Goal: Transaction & Acquisition: Purchase product/service

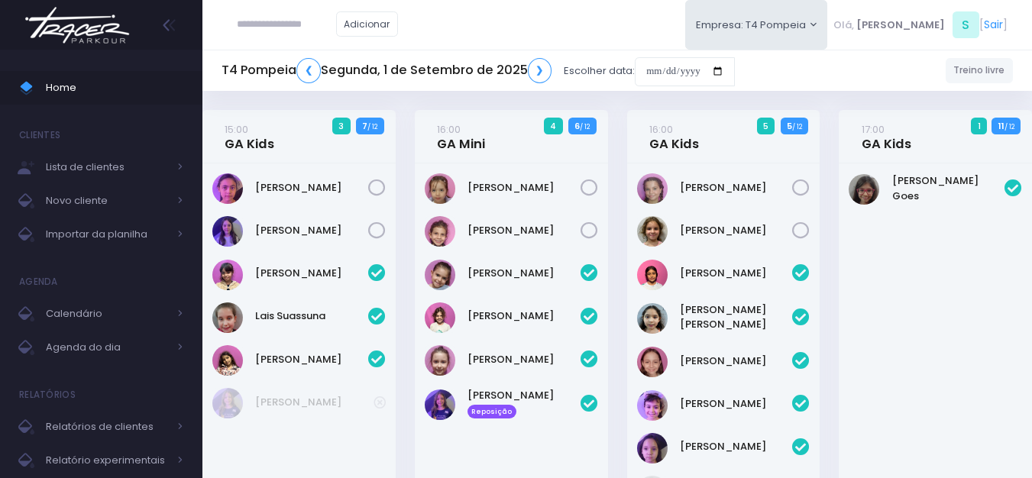
click at [95, 25] on img at bounding box center [77, 24] width 116 height 53
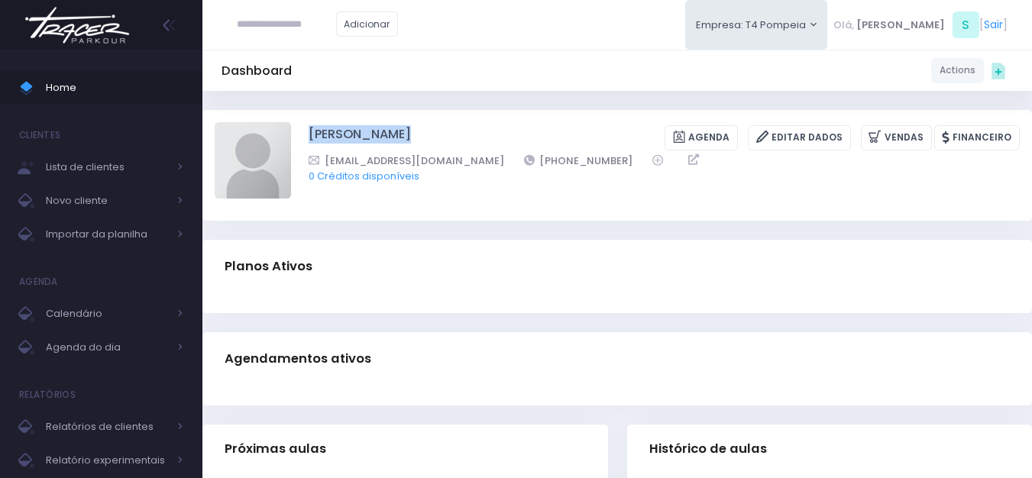
drag, startPoint x: 301, startPoint y: 125, endPoint x: 571, endPoint y: 124, distance: 270.4
click at [571, 124] on div "Maria Eduarda Lucarine Fachini Agenda Editar Dados Vendas Financeiro" at bounding box center [617, 165] width 805 height 86
copy div "Maria Eduarda Lucarine Fachini"
click at [263, 140] on img at bounding box center [253, 160] width 76 height 76
click at [290, 122] on input "file" at bounding box center [290, 121] width 1 height 1
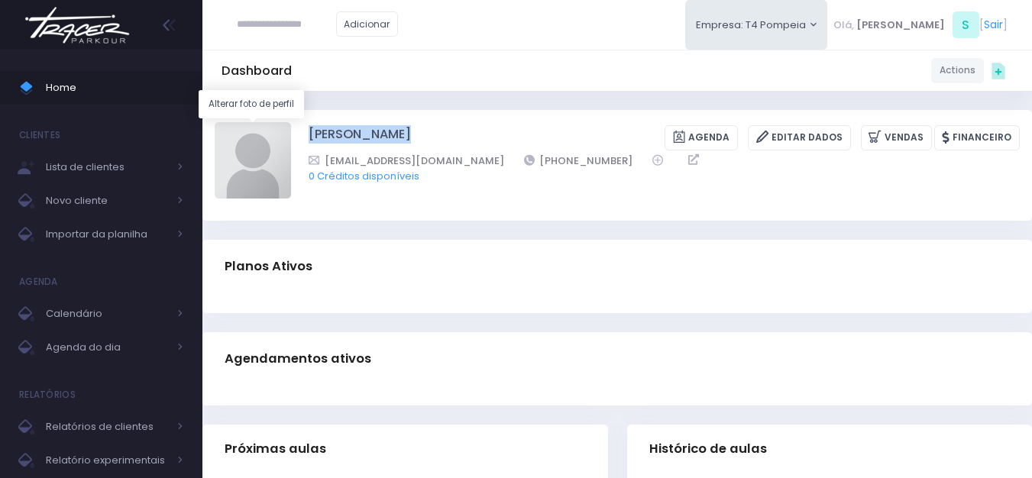
type input "**********"
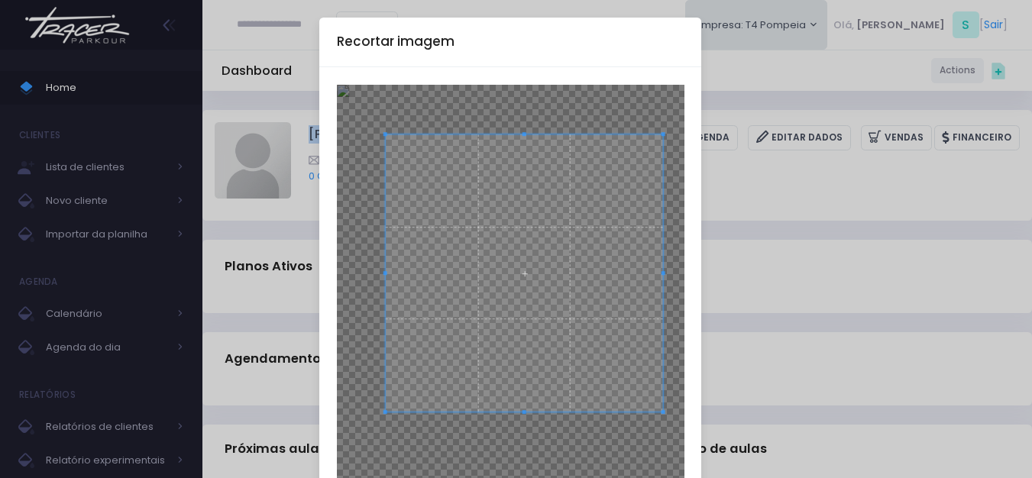
click at [505, 322] on span at bounding box center [524, 273] width 278 height 278
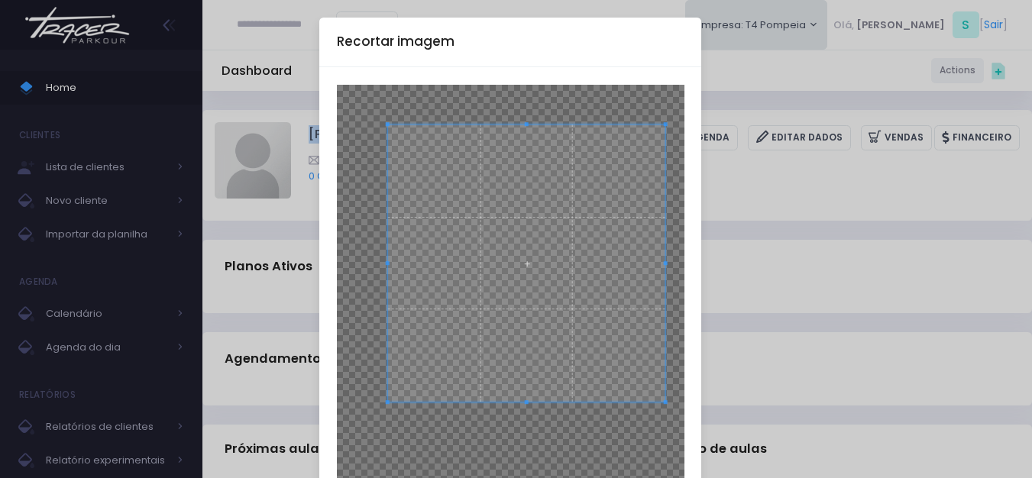
click at [509, 309] on span at bounding box center [526, 263] width 278 height 278
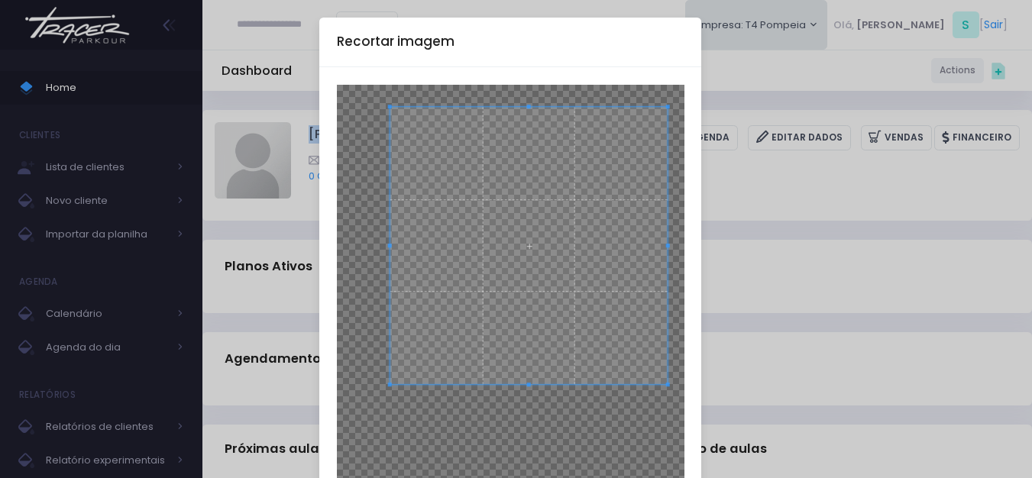
click at [511, 293] on span at bounding box center [529, 246] width 278 height 278
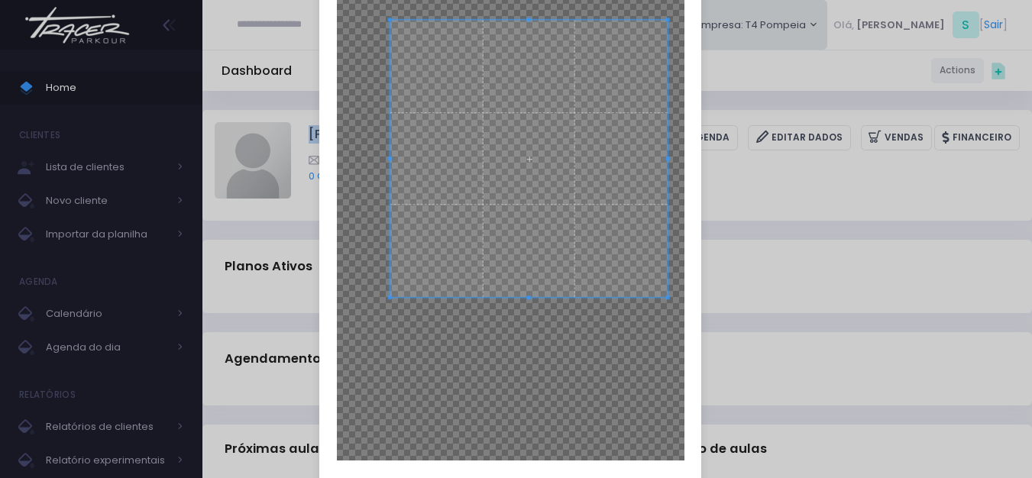
scroll to position [169, 0]
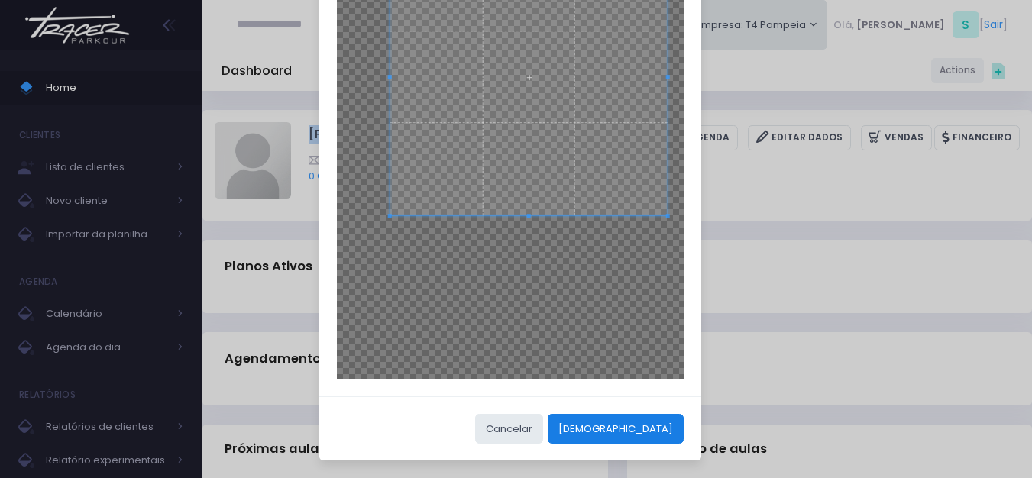
click at [662, 425] on button "[DEMOGRAPHIC_DATA]" at bounding box center [616, 428] width 136 height 29
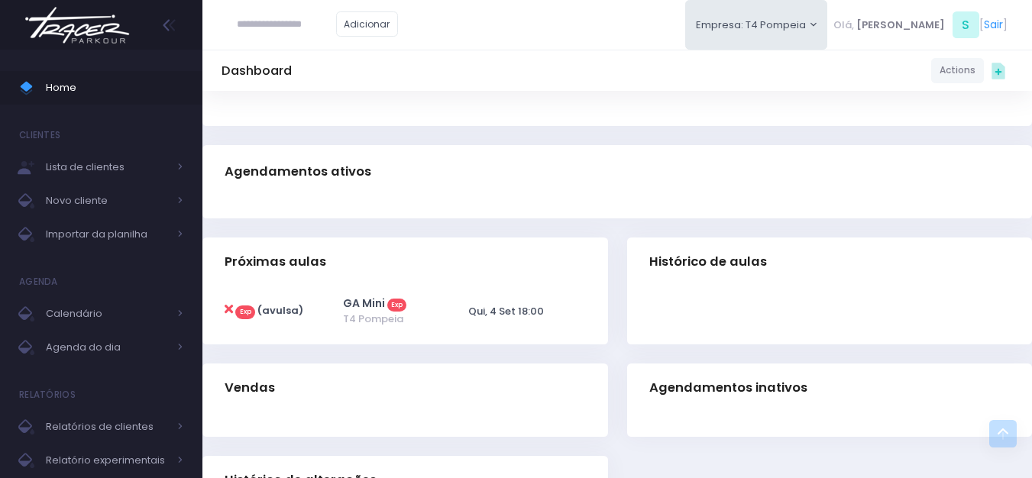
scroll to position [0, 0]
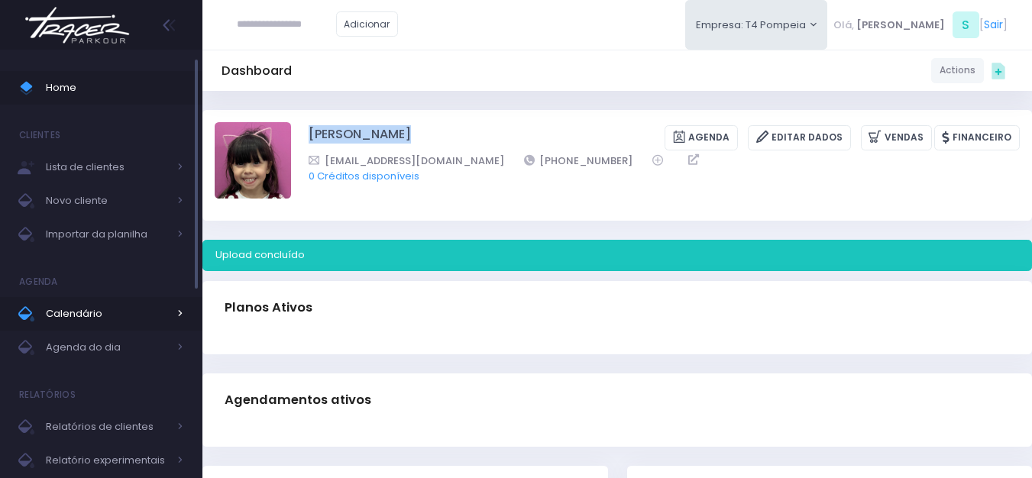
click at [97, 321] on span "Calendário" at bounding box center [107, 314] width 122 height 20
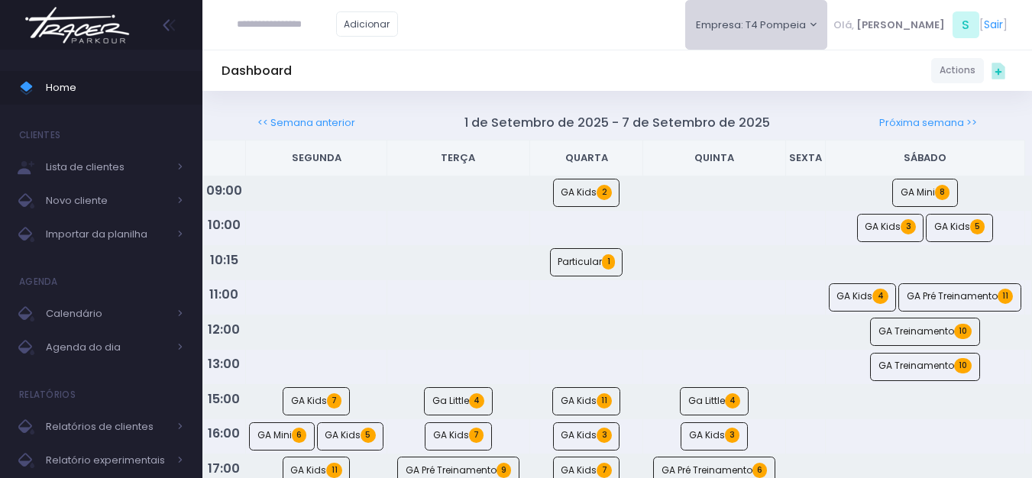
click at [796, 18] on button "Empresa: T4 Pompeia" at bounding box center [756, 25] width 143 height 50
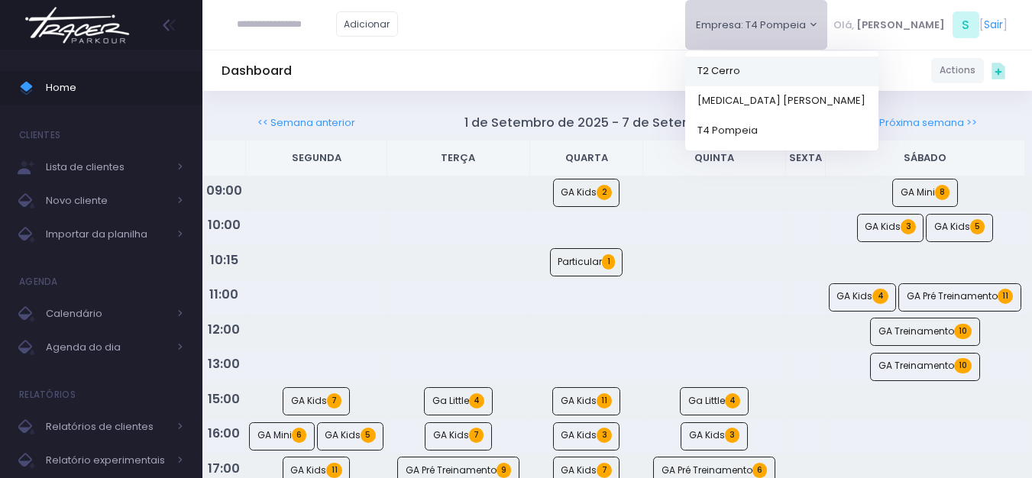
click at [779, 66] on link "T2 Cerro" at bounding box center [781, 71] width 193 height 30
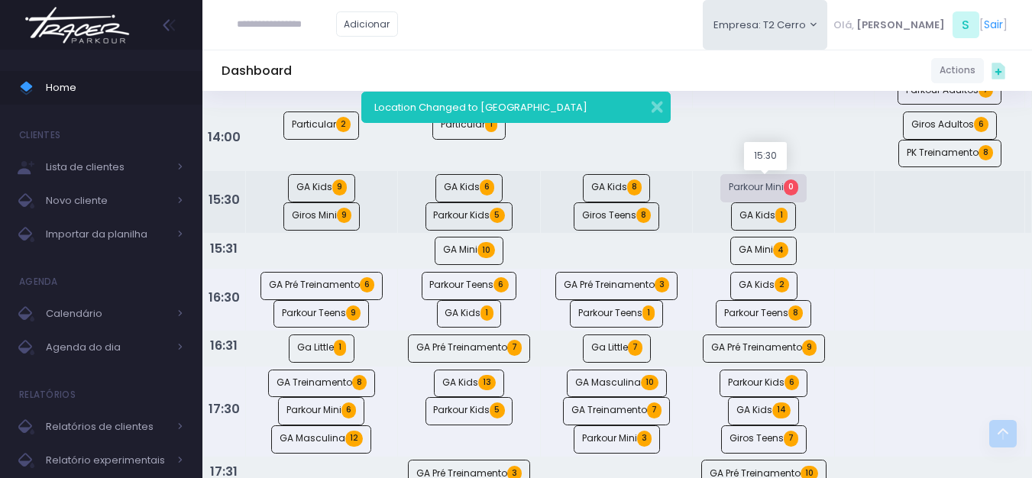
scroll to position [764, 0]
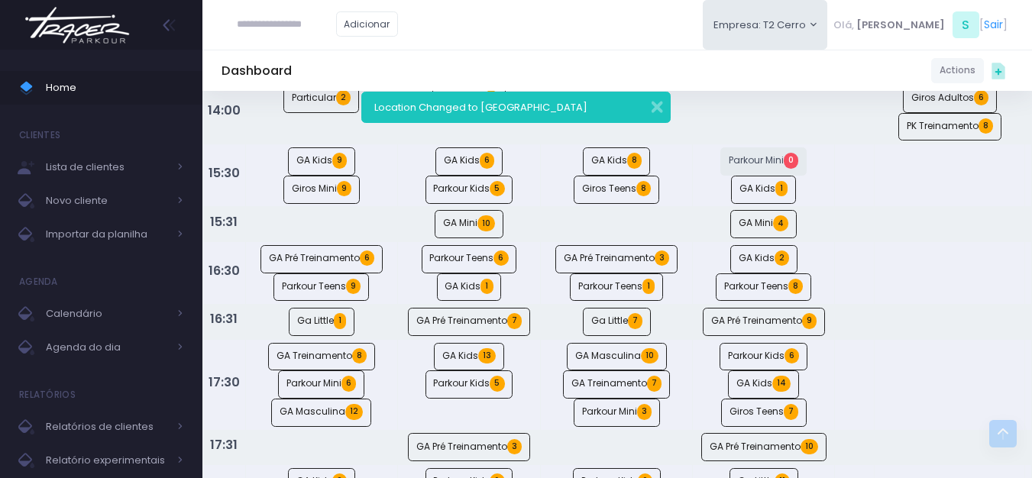
click at [73, 40] on img at bounding box center [77, 24] width 116 height 53
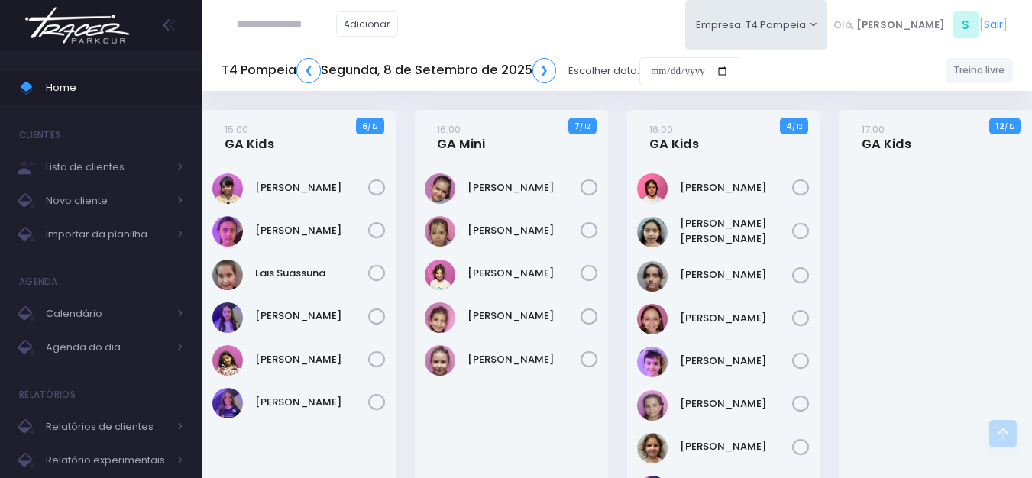
scroll to position [389, 0]
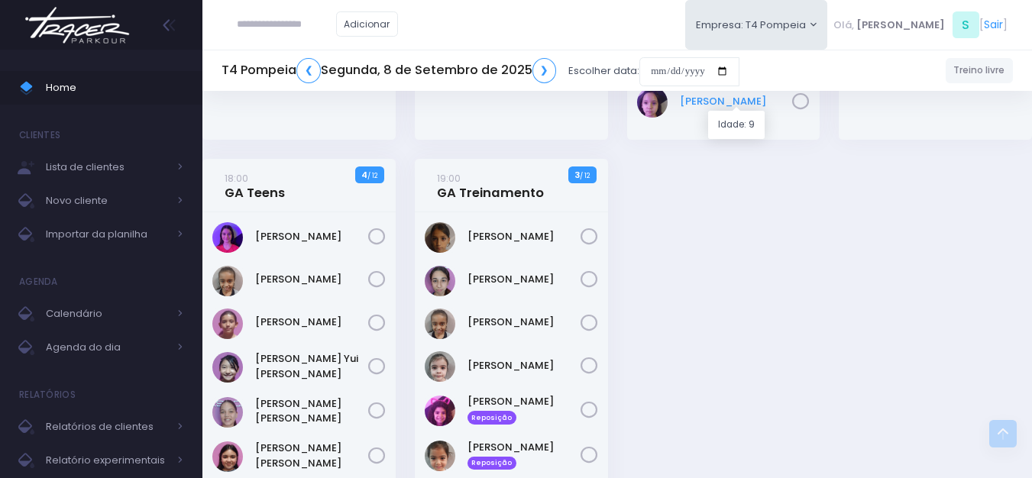
click at [698, 93] on div "[PERSON_NAME]" at bounding box center [723, 102] width 173 height 31
click at [703, 102] on link "Sophie Aya Porto" at bounding box center [736, 101] width 113 height 15
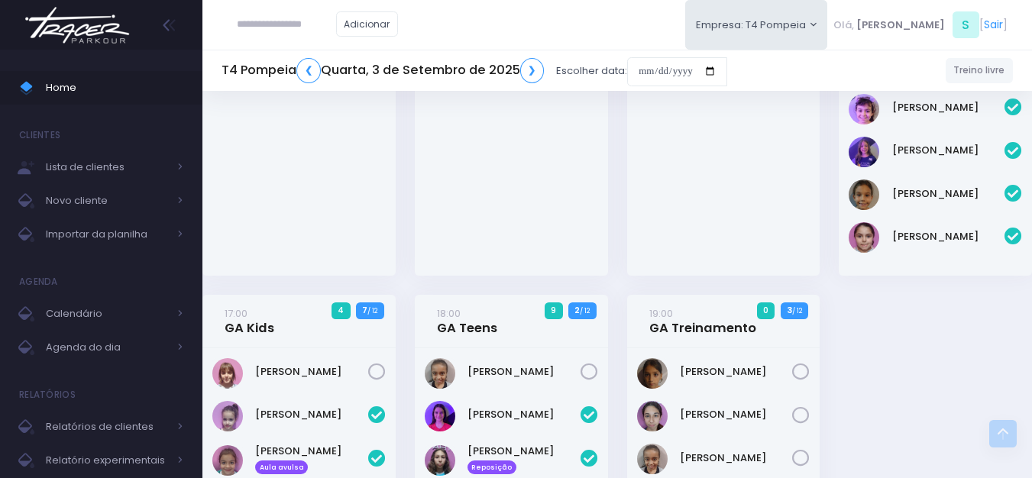
scroll to position [306, 0]
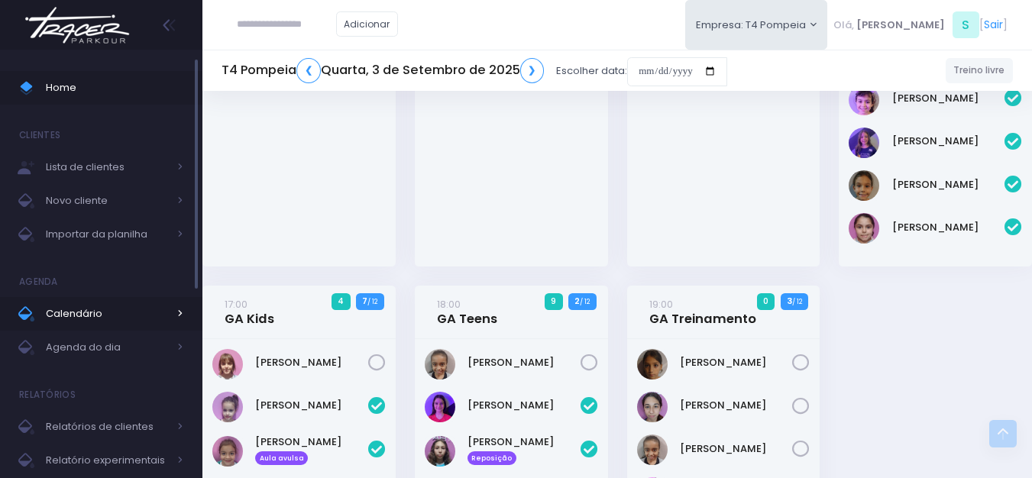
click at [102, 304] on span "Calendário" at bounding box center [107, 314] width 122 height 20
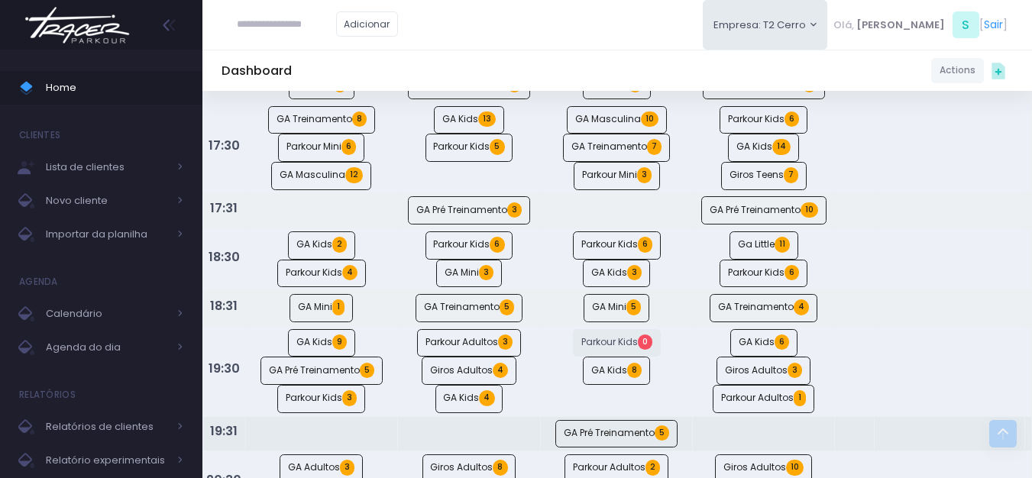
scroll to position [917, 0]
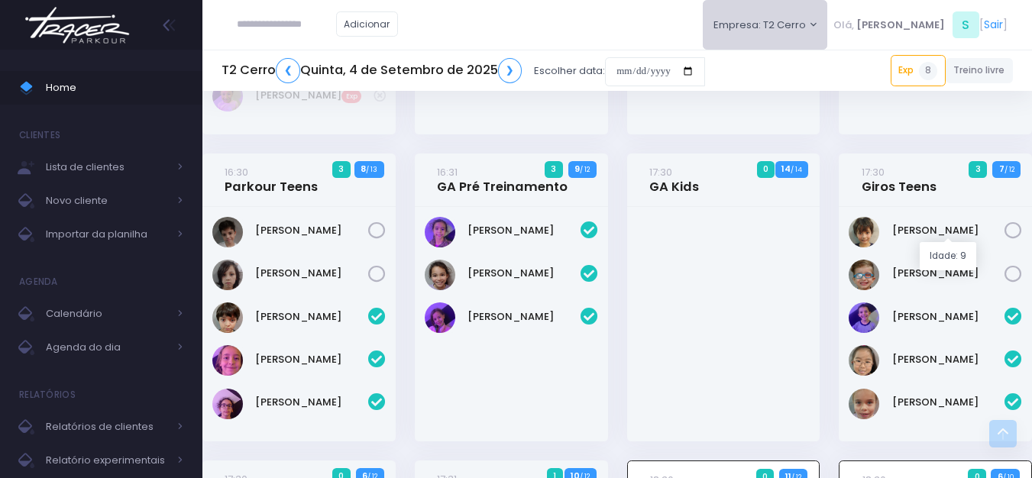
scroll to position [1146, 0]
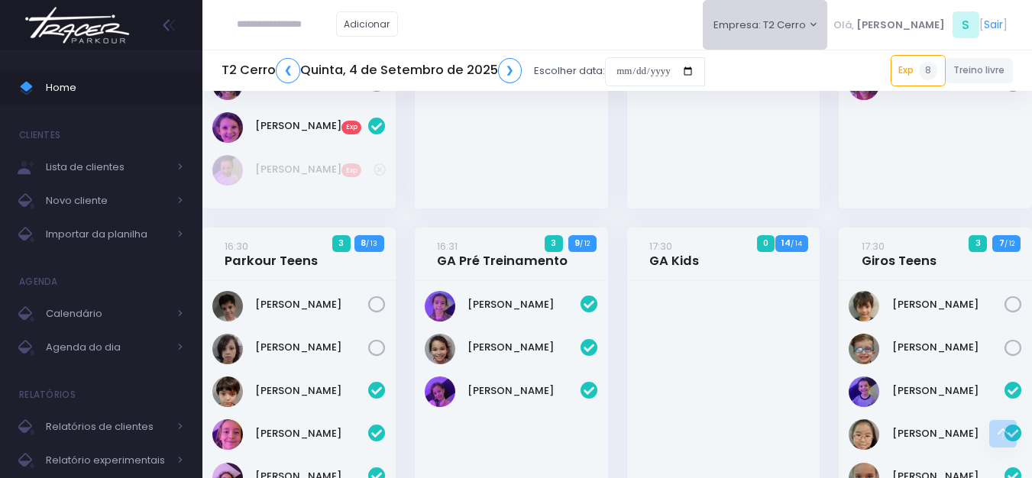
click at [813, 34] on button "Empresa: T2 Cerro" at bounding box center [765, 25] width 125 height 50
click at [811, 128] on link "T4 Pompeia" at bounding box center [799, 130] width 193 height 30
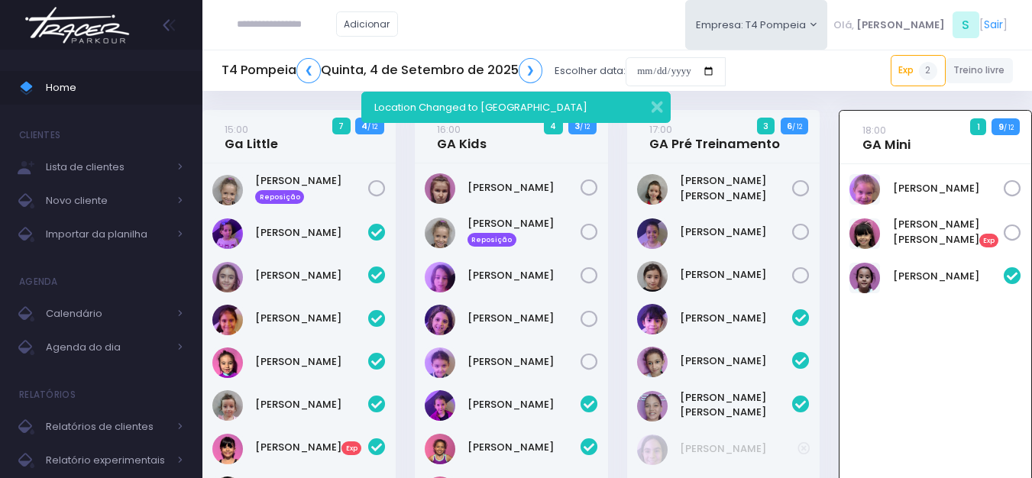
scroll to position [110, 0]
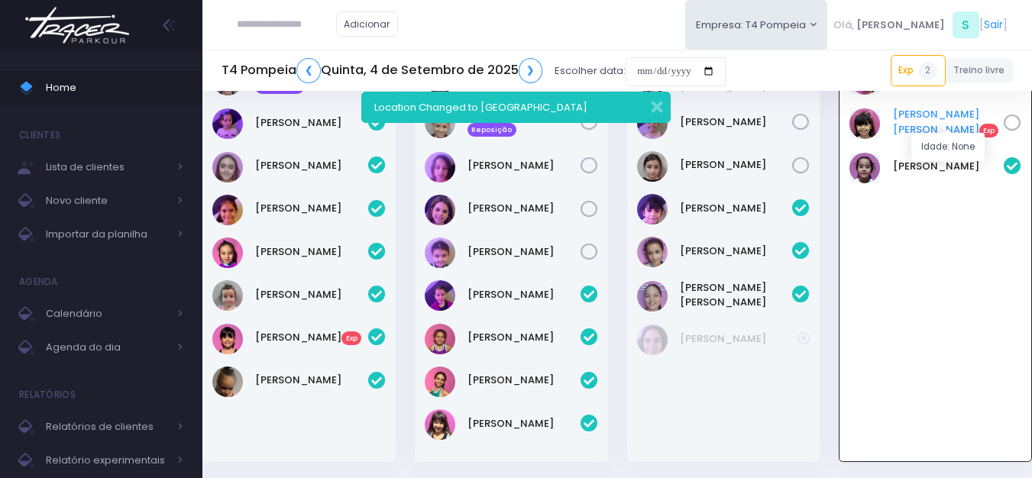
click at [910, 118] on link "[PERSON_NAME] [PERSON_NAME] Exp" at bounding box center [949, 122] width 112 height 31
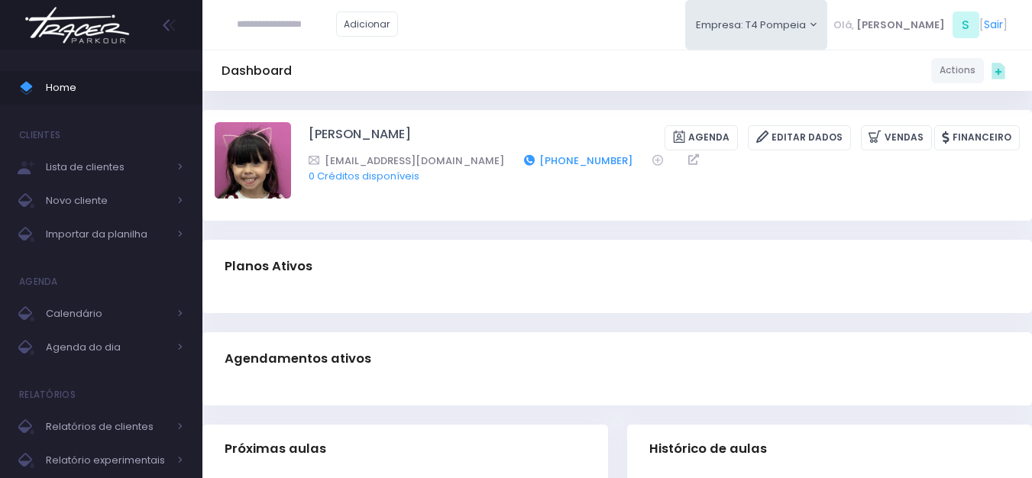
drag, startPoint x: 545, startPoint y: 160, endPoint x: 451, endPoint y: 163, distance: 93.2
click at [451, 163] on div "tatitki@icloud.com (11) 99954-6600" at bounding box center [654, 161] width 691 height 16
copy link "(11) 99954-6600"
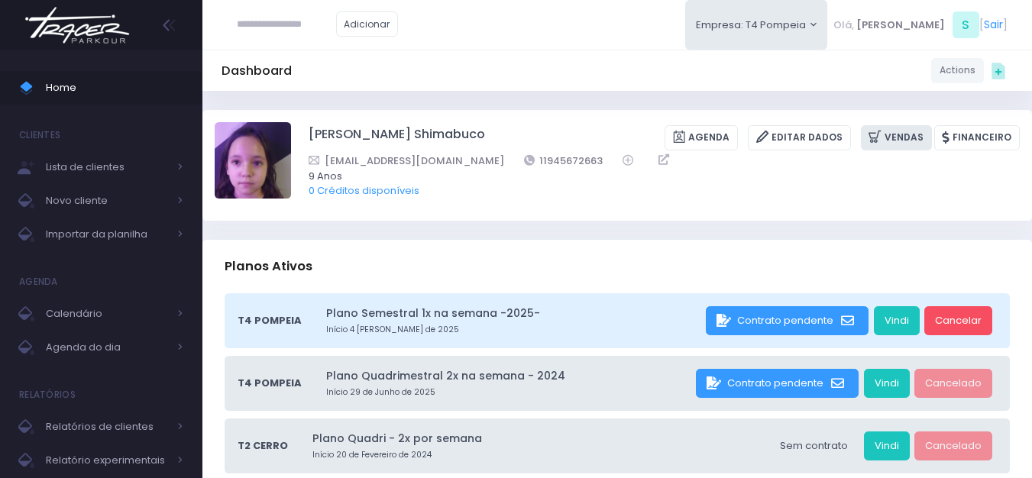
click at [914, 143] on link "Vendas" at bounding box center [896, 137] width 71 height 25
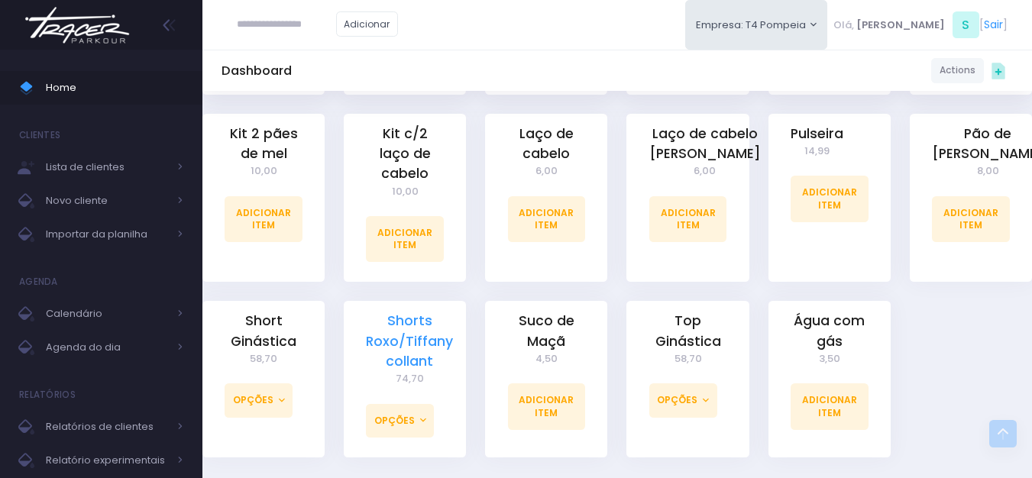
scroll to position [1063, 0]
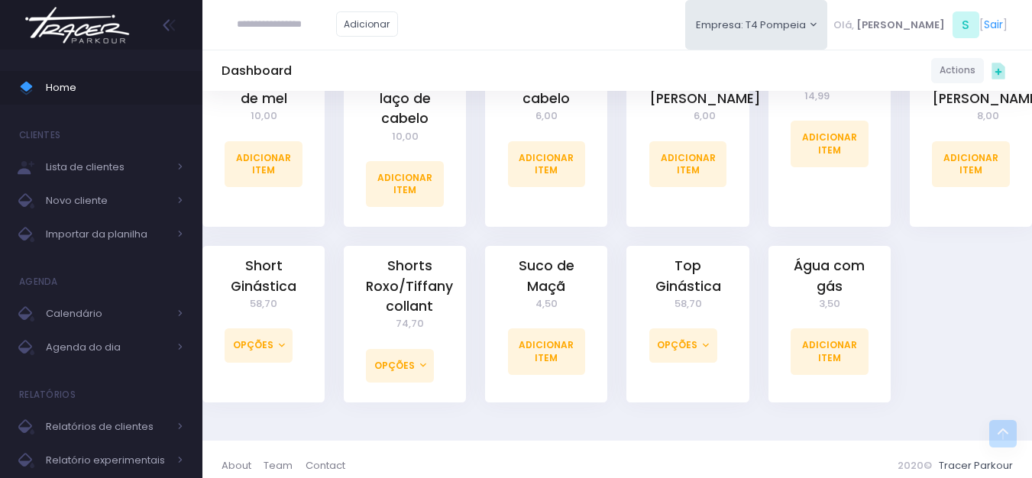
click at [108, 46] on img at bounding box center [77, 24] width 116 height 53
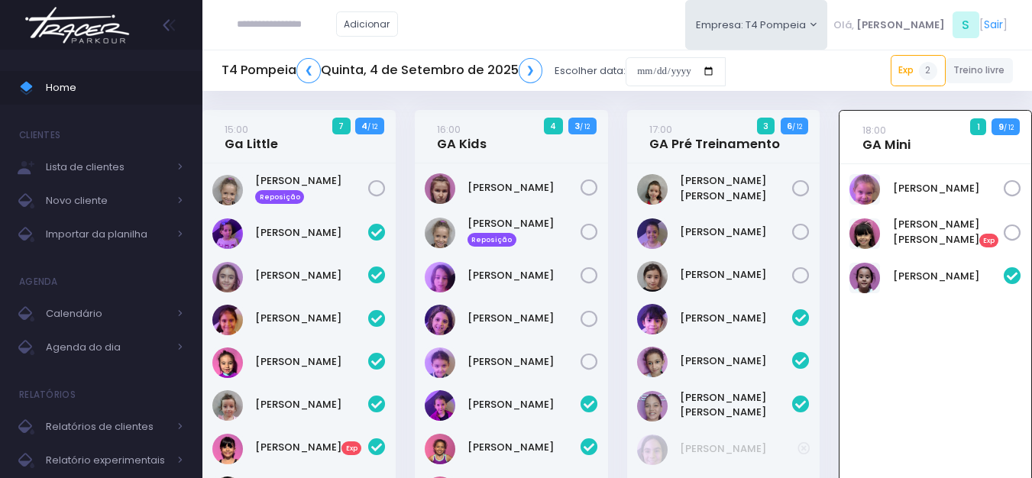
scroll to position [110, 0]
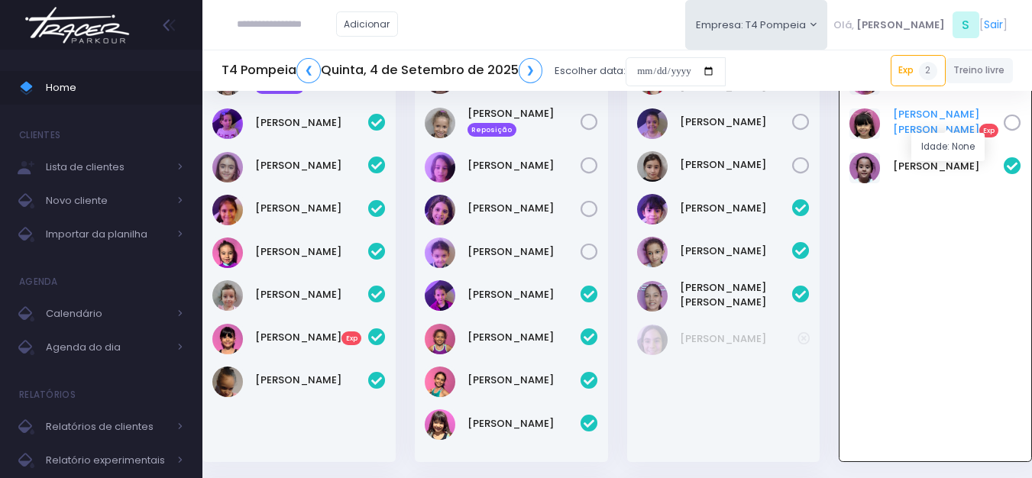
click at [918, 120] on link "[PERSON_NAME] [PERSON_NAME] Exp" at bounding box center [949, 122] width 112 height 31
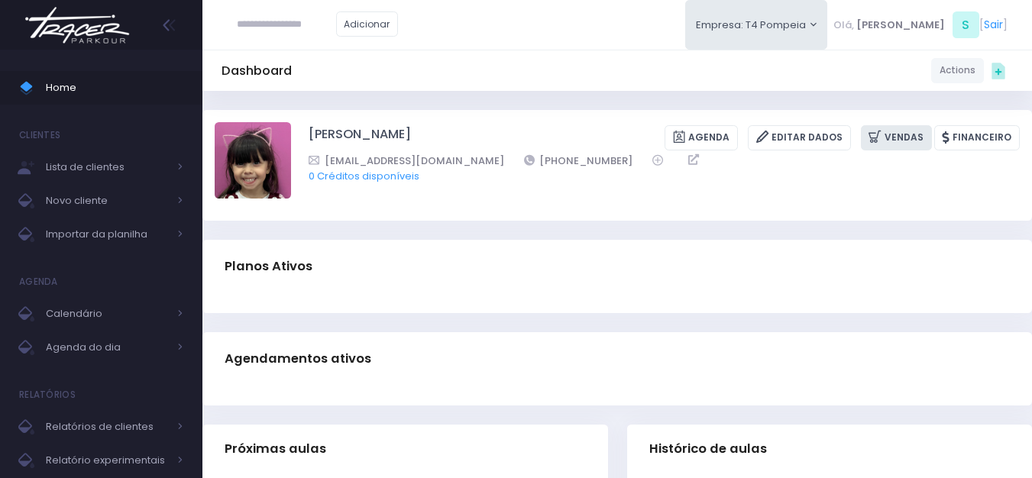
click at [909, 132] on link "Vendas" at bounding box center [896, 137] width 71 height 25
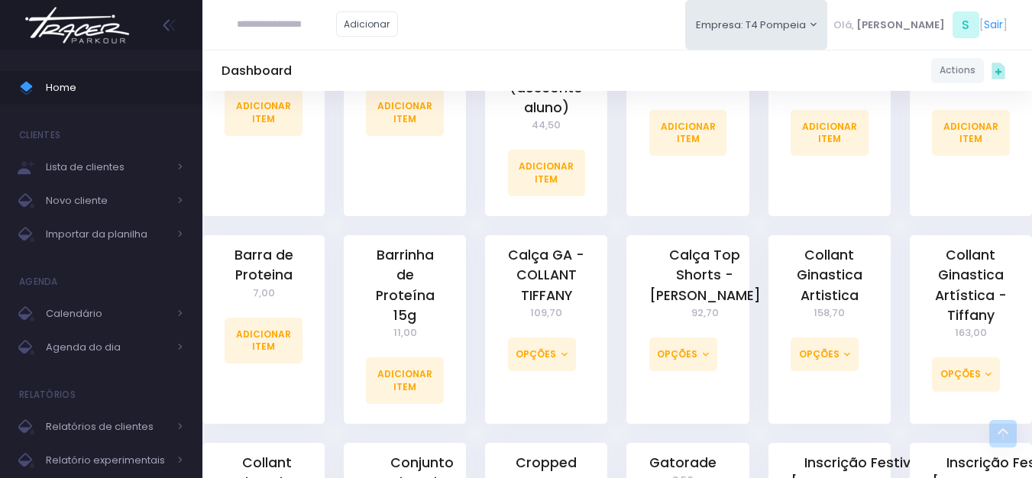
scroll to position [306, 0]
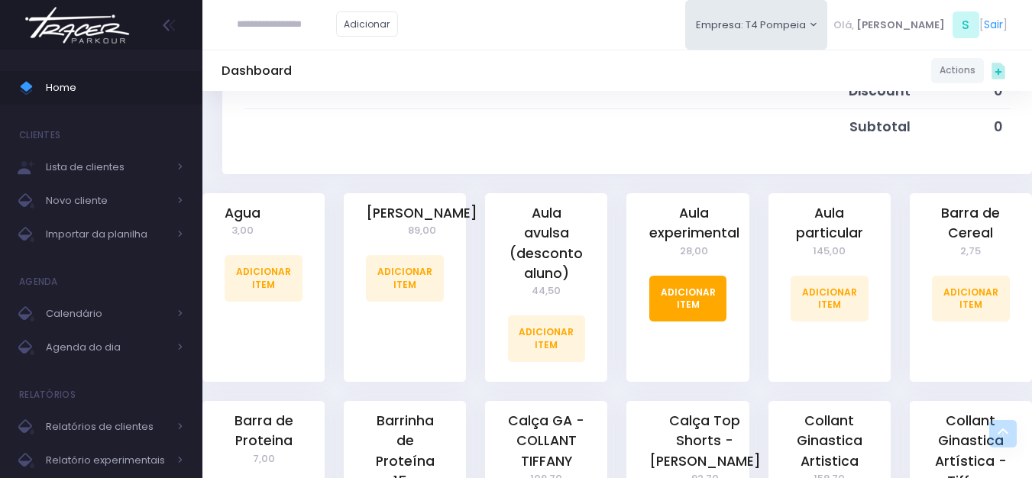
click at [687, 295] on link "Adicionar Item" at bounding box center [688, 299] width 78 height 46
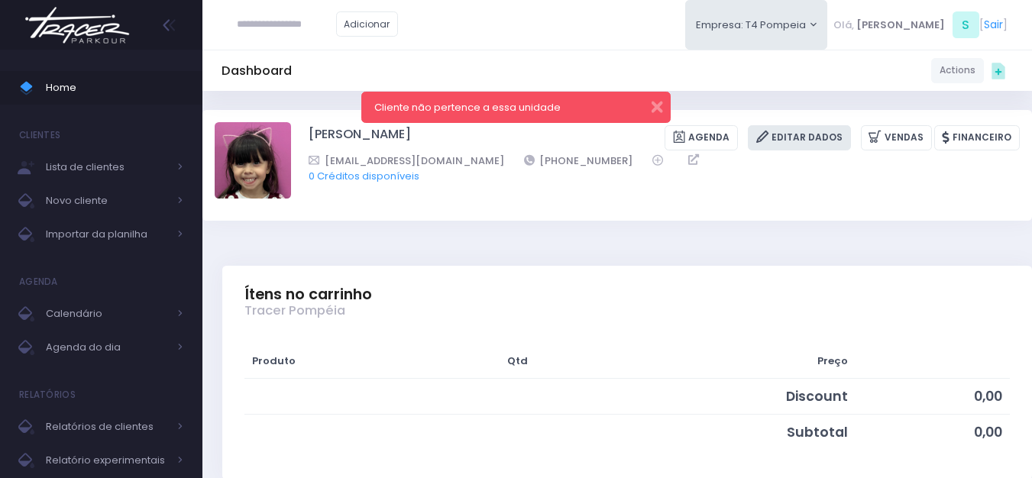
click at [799, 134] on link "Editar Dados" at bounding box center [799, 137] width 103 height 25
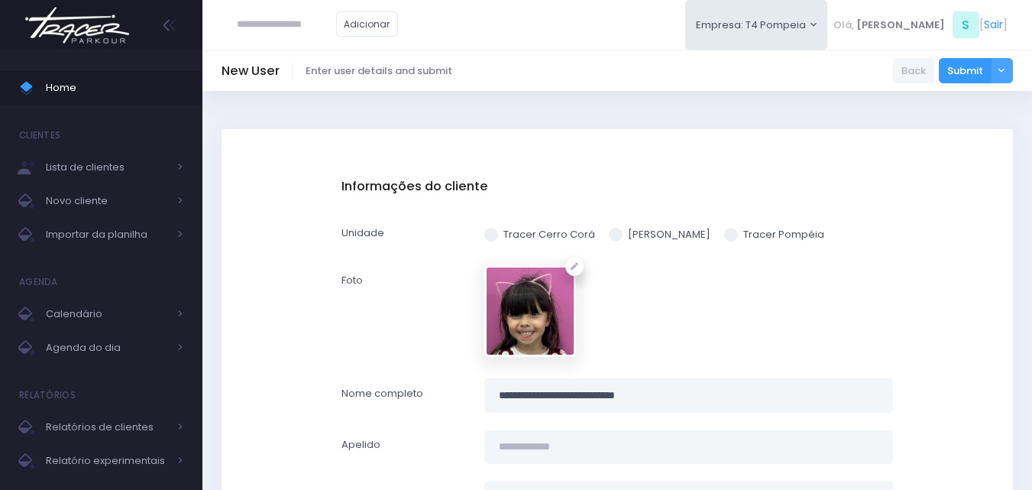
click at [727, 240] on span at bounding box center [731, 235] width 14 height 14
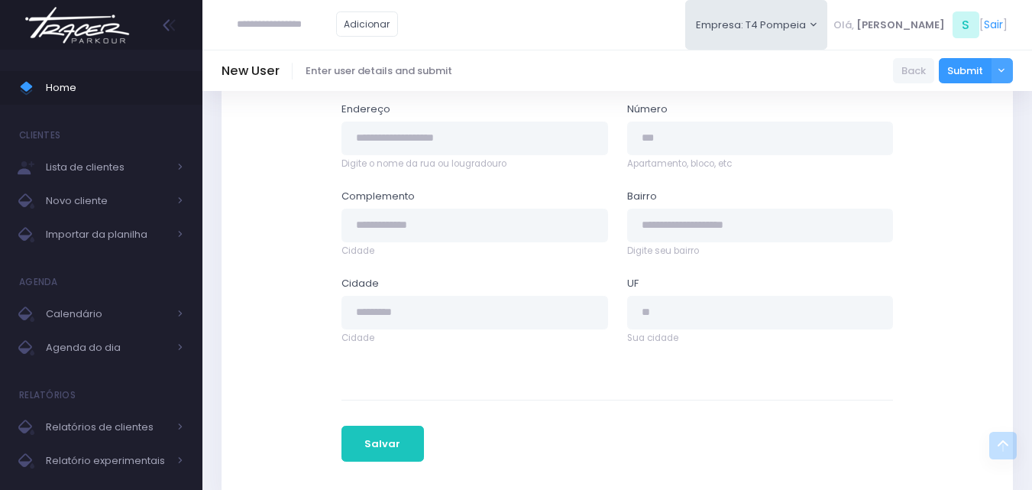
scroll to position [883, 0]
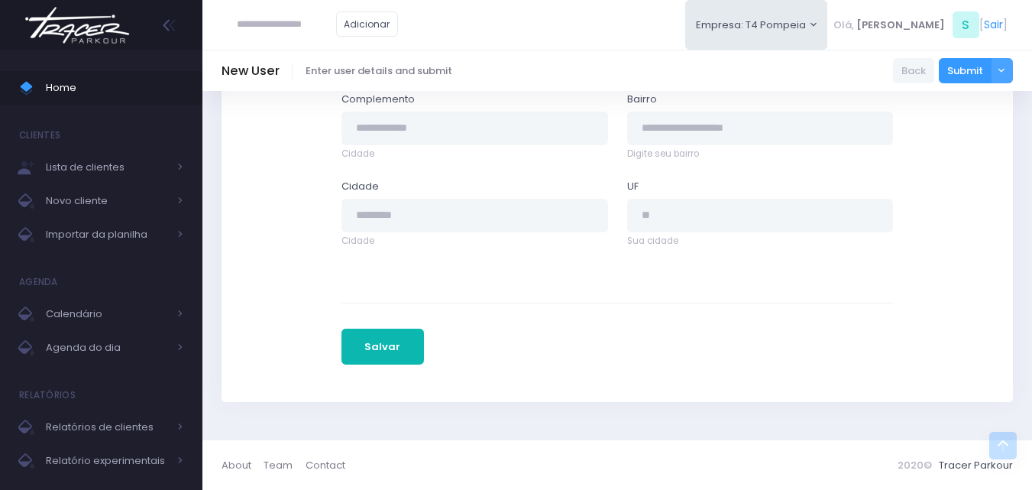
click at [382, 360] on button "Salvar" at bounding box center [382, 346] width 82 height 37
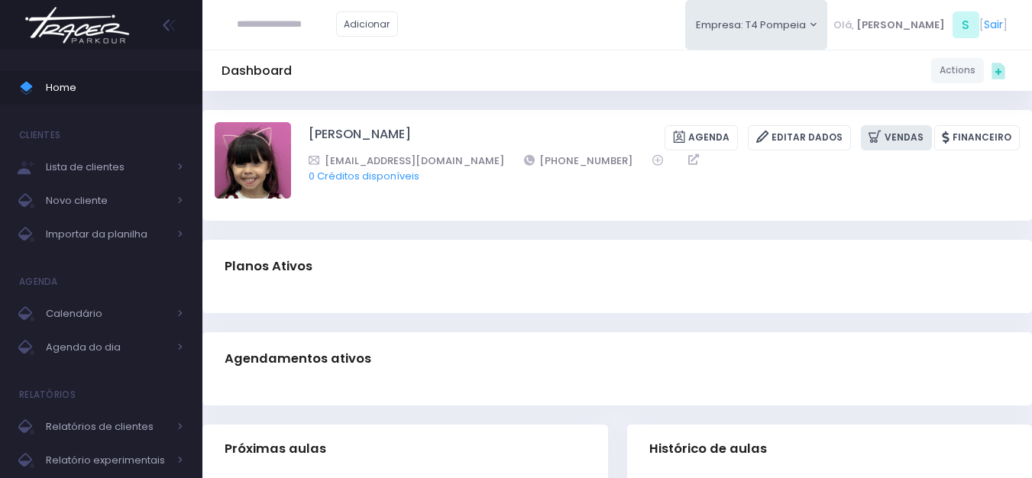
click at [904, 132] on link "Vendas" at bounding box center [896, 137] width 71 height 25
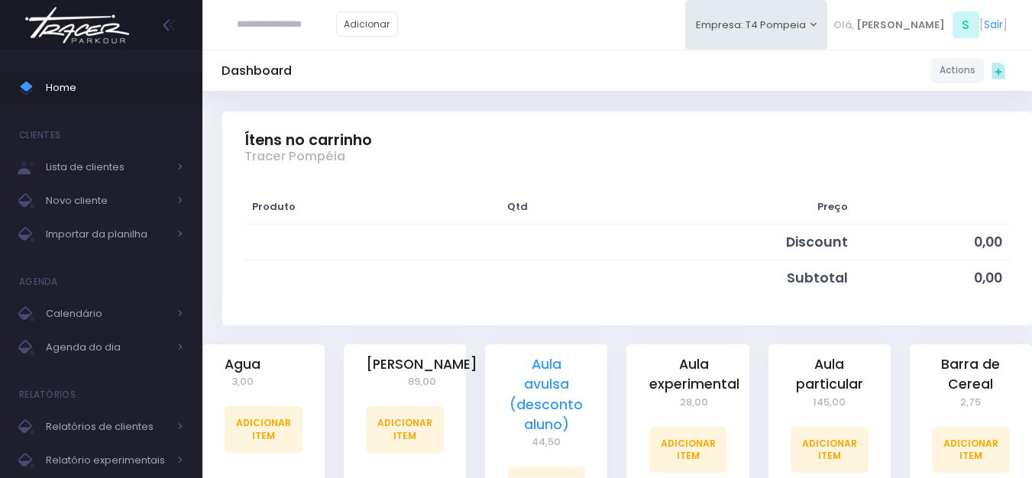
scroll to position [229, 0]
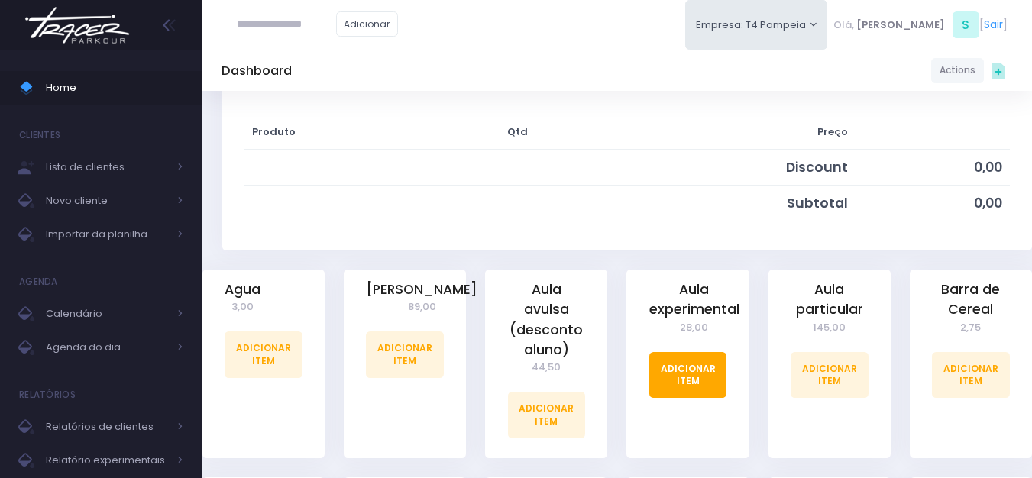
click at [678, 389] on link "Adicionar Item" at bounding box center [688, 375] width 78 height 46
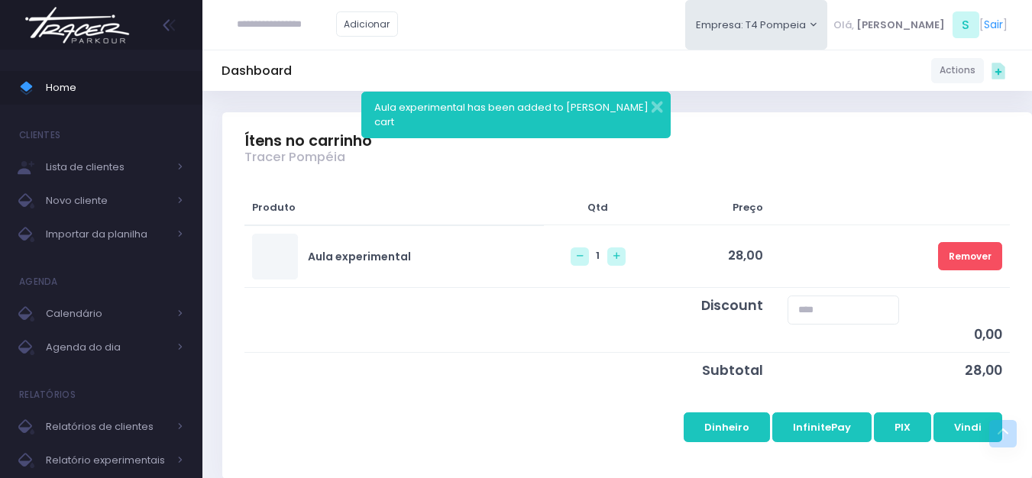
scroll to position [153, 0]
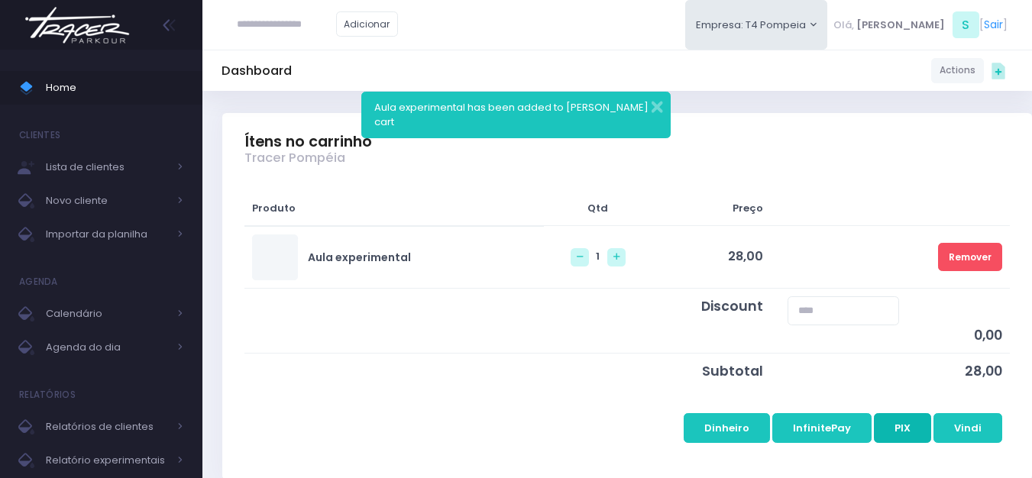
click at [911, 433] on button "PIX" at bounding box center [902, 427] width 57 height 29
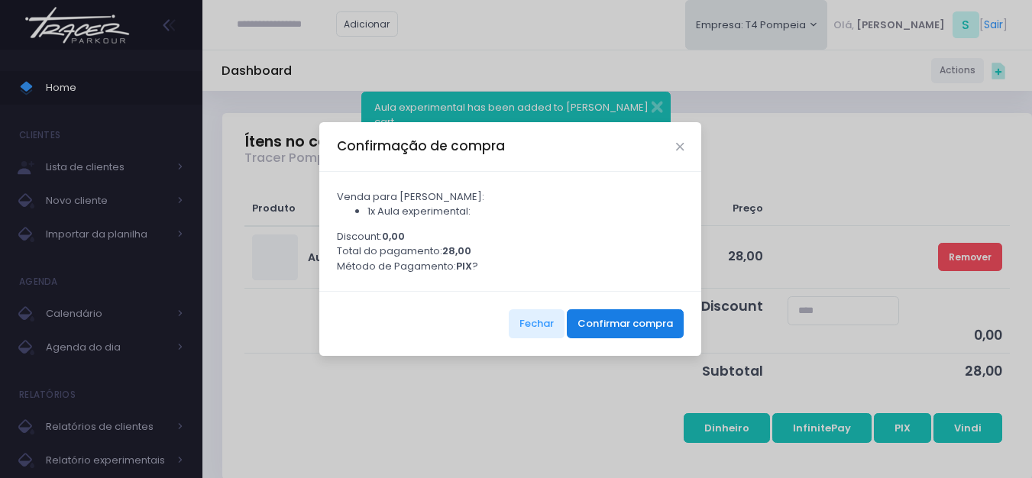
click at [608, 336] on button "Confirmar compra" at bounding box center [625, 323] width 117 height 29
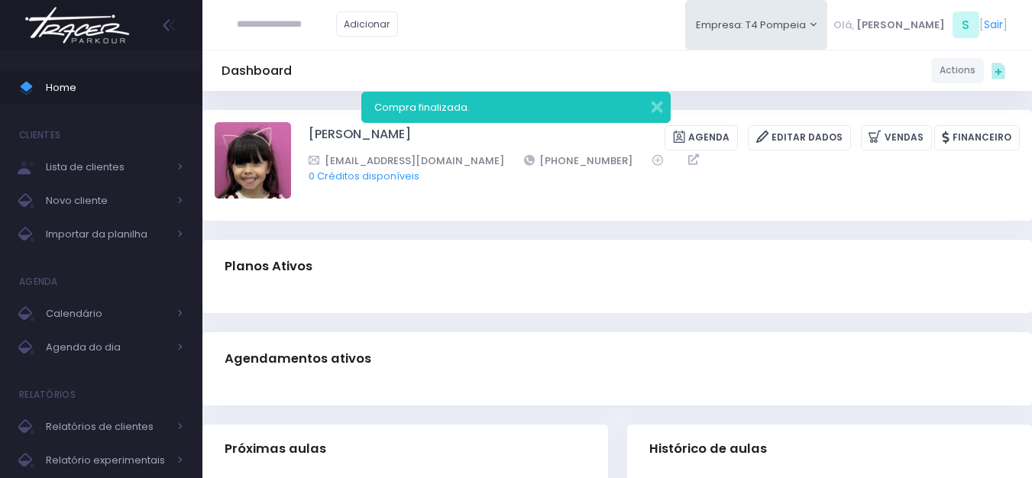
click at [104, 29] on img at bounding box center [77, 24] width 116 height 53
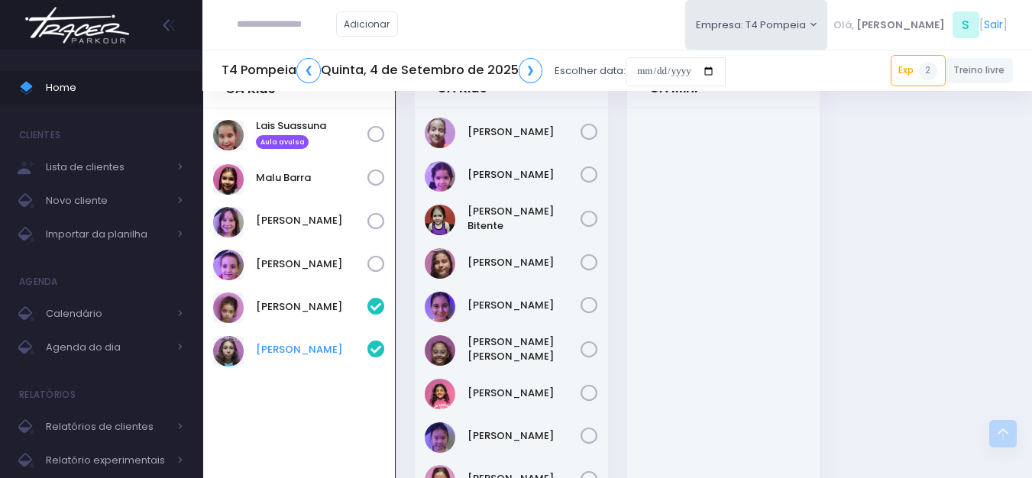
scroll to position [509, 0]
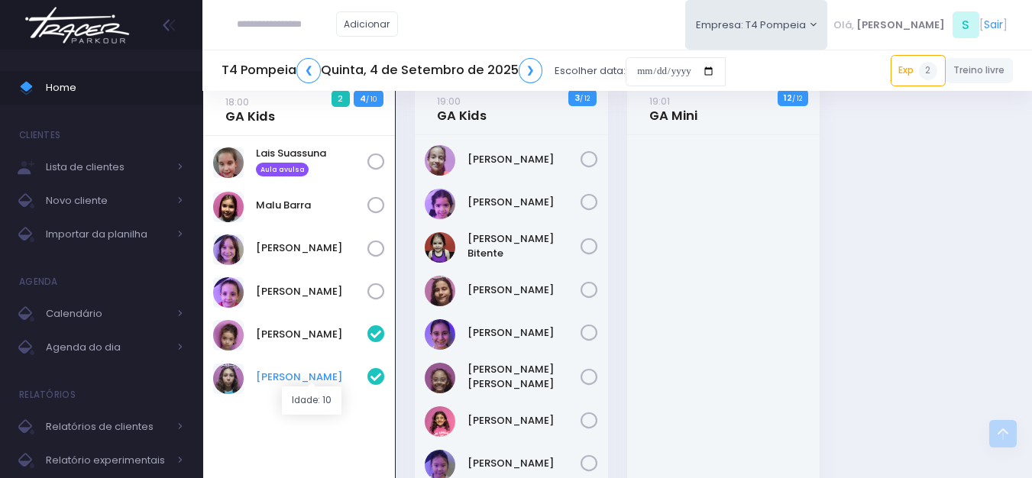
click at [284, 376] on link "[PERSON_NAME]" at bounding box center [312, 377] width 112 height 15
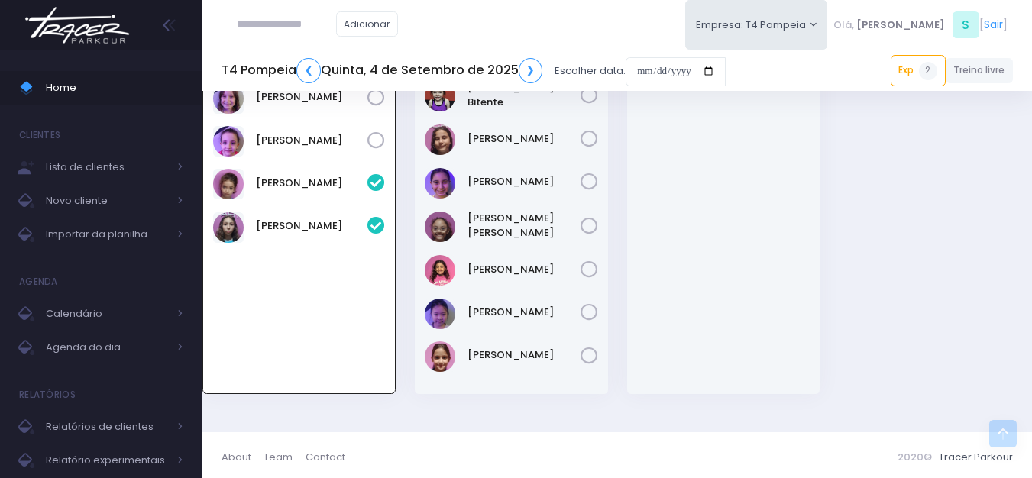
scroll to position [662, 0]
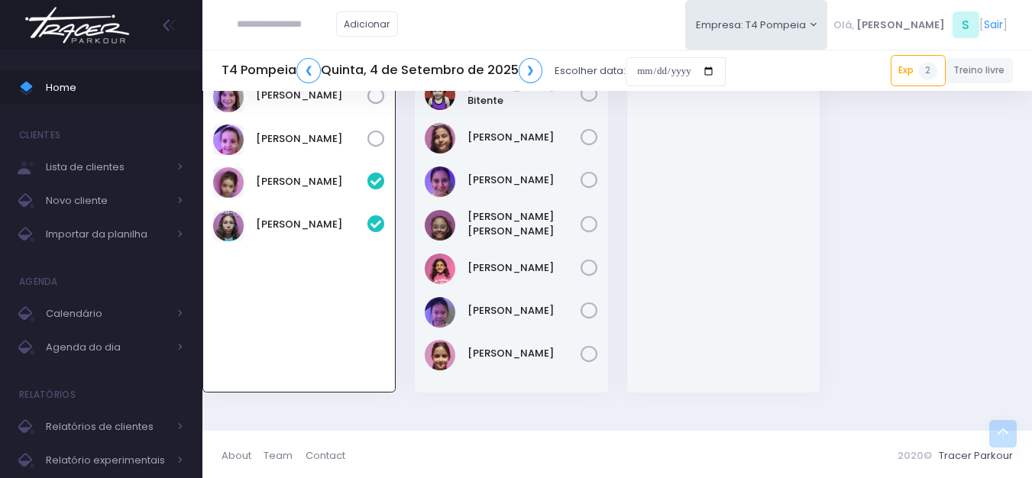
click at [82, 26] on img at bounding box center [77, 24] width 116 height 53
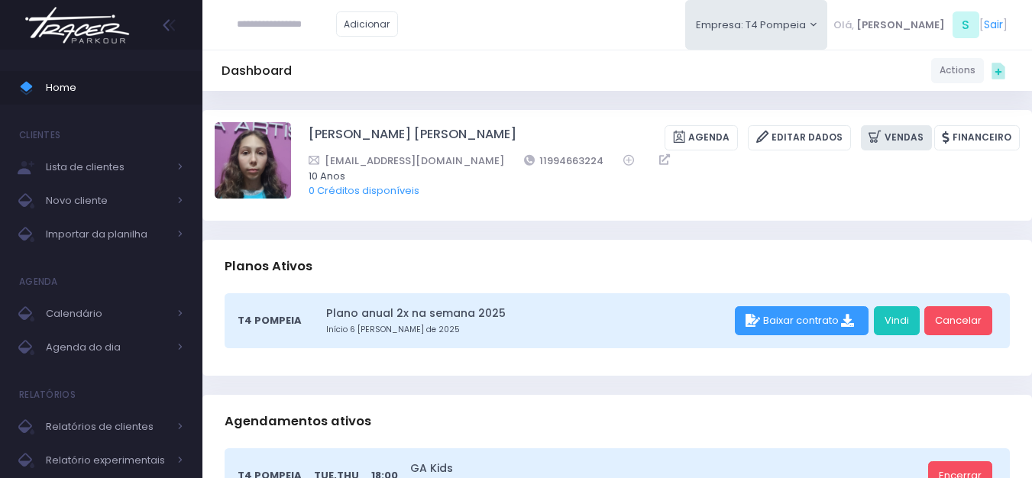
click at [913, 142] on link "Vendas" at bounding box center [896, 137] width 71 height 25
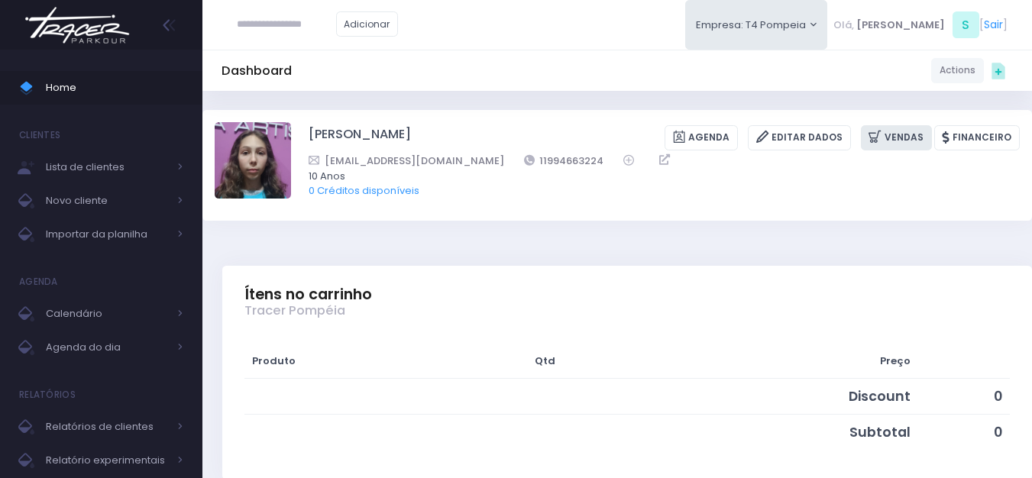
click at [913, 142] on link "Vendas" at bounding box center [896, 137] width 71 height 25
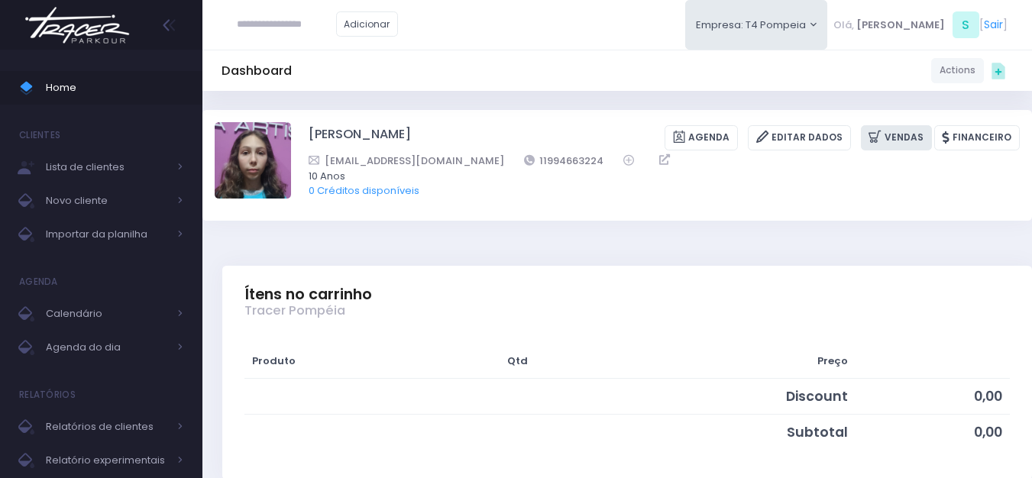
click at [913, 142] on link "Vendas" at bounding box center [896, 137] width 71 height 25
click at [519, 89] on div "Dashboard Actions Choose Label: Customer Partner Suplier Member Staff Add new" at bounding box center [616, 70] width 829 height 41
click at [79, 23] on img at bounding box center [77, 24] width 116 height 53
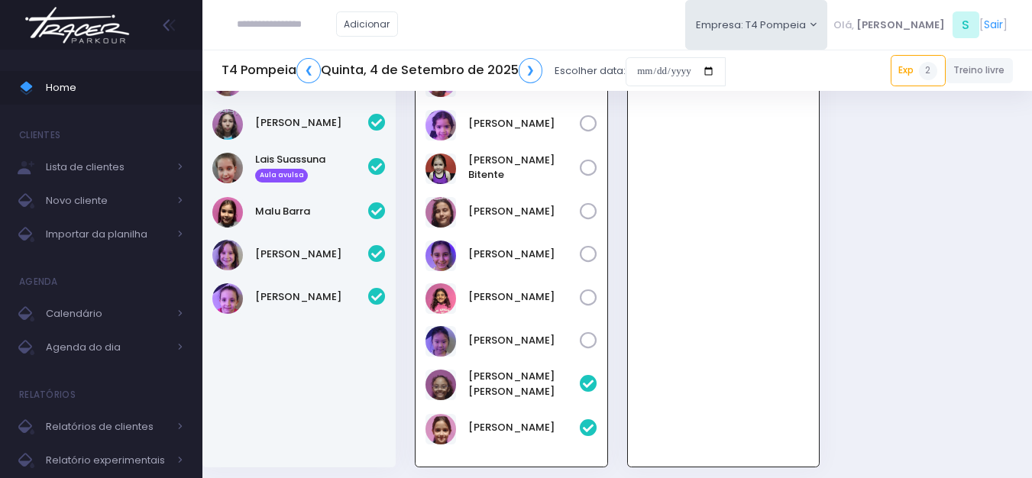
scroll to position [512, 0]
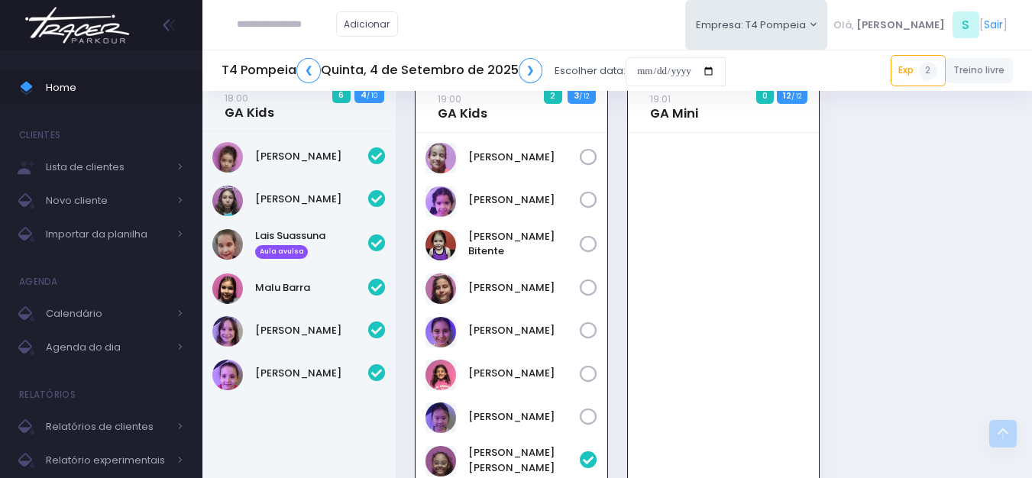
click at [557, 346] on div "[PERSON_NAME]" at bounding box center [511, 338] width 192 height 410
click at [80, 314] on span "Calendário" at bounding box center [107, 314] width 122 height 20
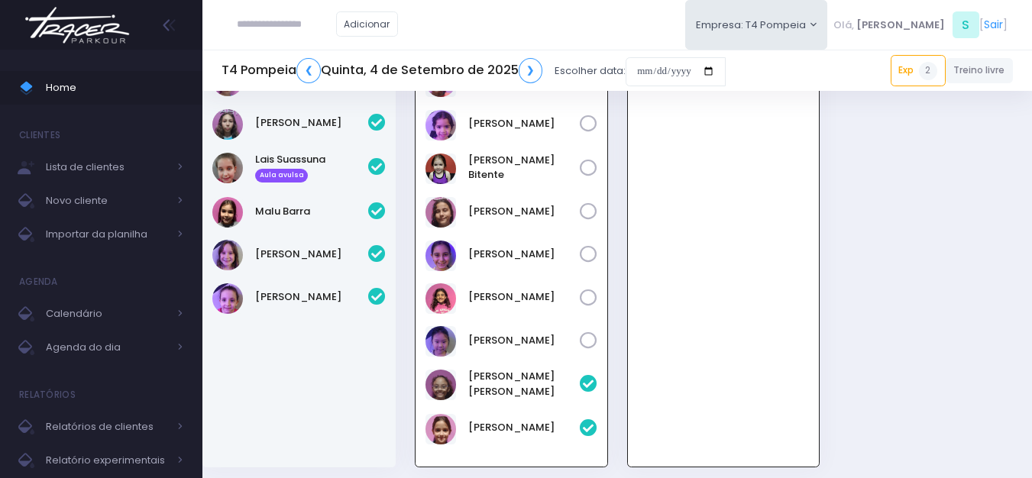
scroll to position [589, 0]
click at [76, 25] on img at bounding box center [77, 24] width 116 height 53
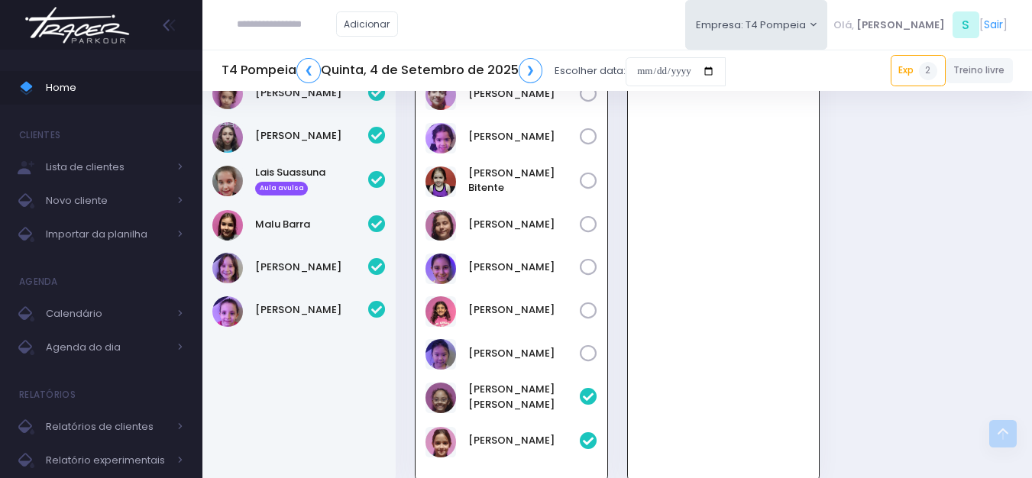
scroll to position [587, 0]
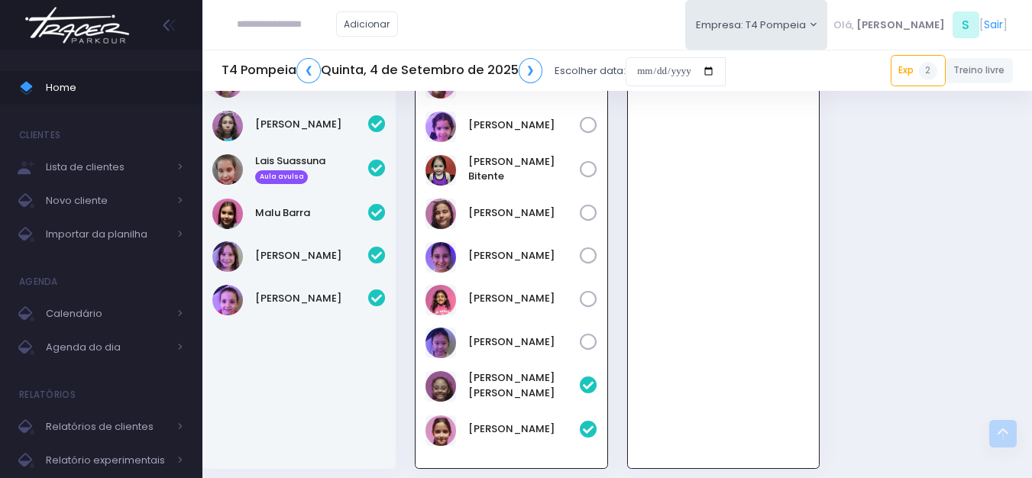
click at [588, 340] on icon at bounding box center [589, 343] width 18 height 18
click at [591, 213] on icon at bounding box center [589, 214] width 18 height 18
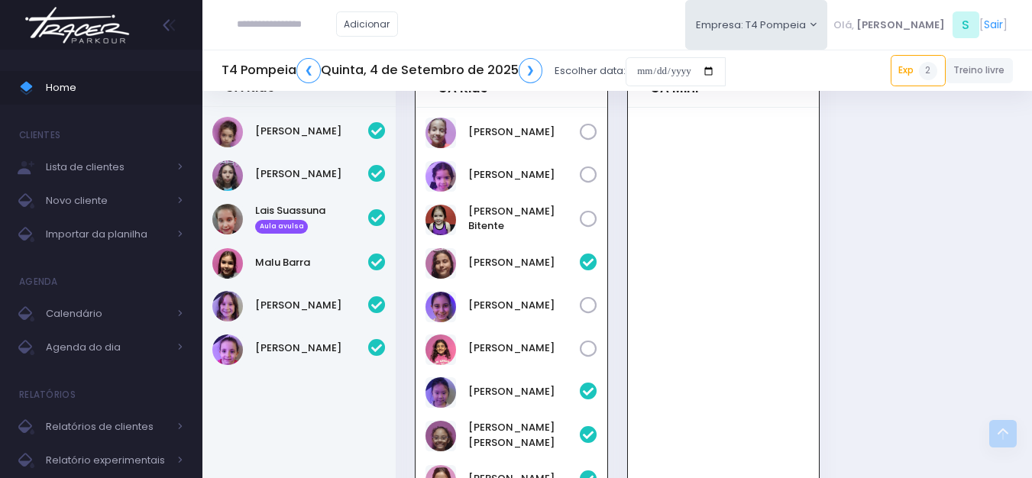
scroll to position [511, 0]
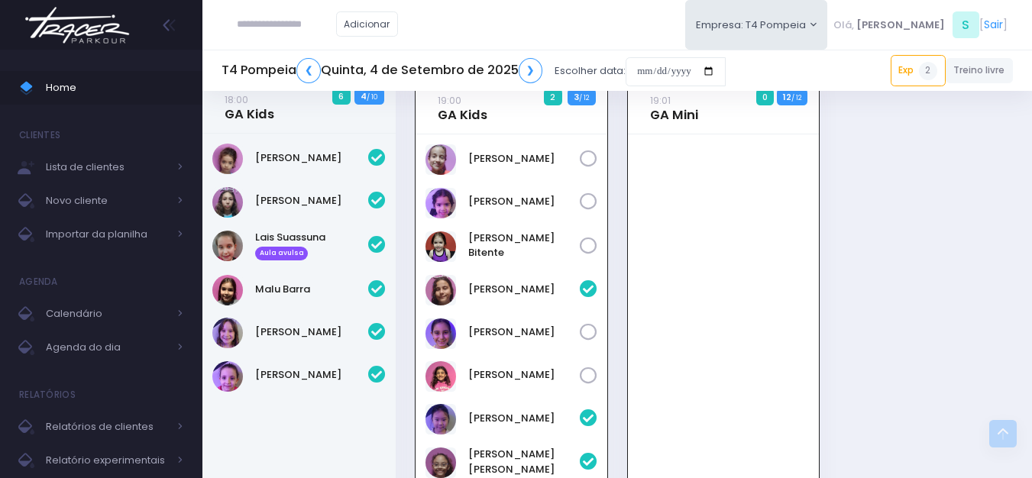
click at [589, 199] on icon at bounding box center [589, 202] width 18 height 18
click at [589, 154] on icon at bounding box center [589, 159] width 18 height 18
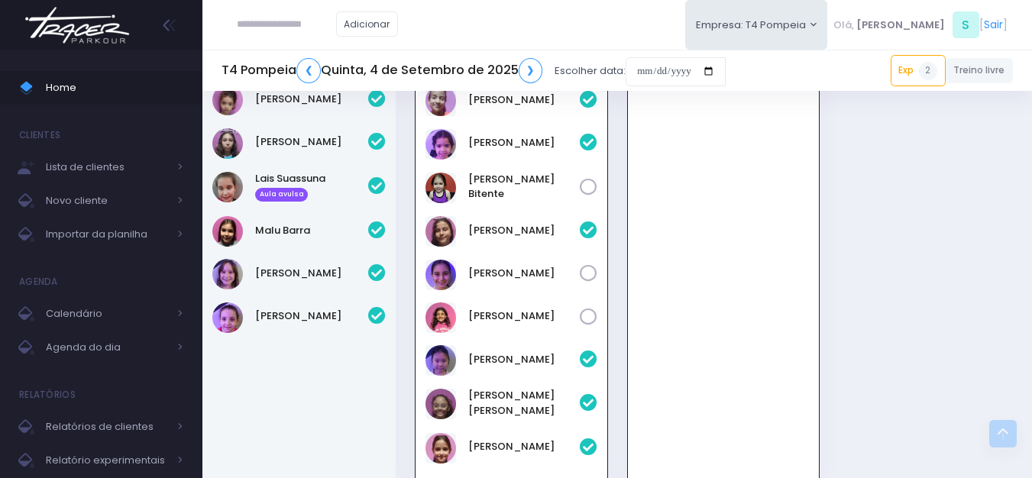
scroll to position [587, 0]
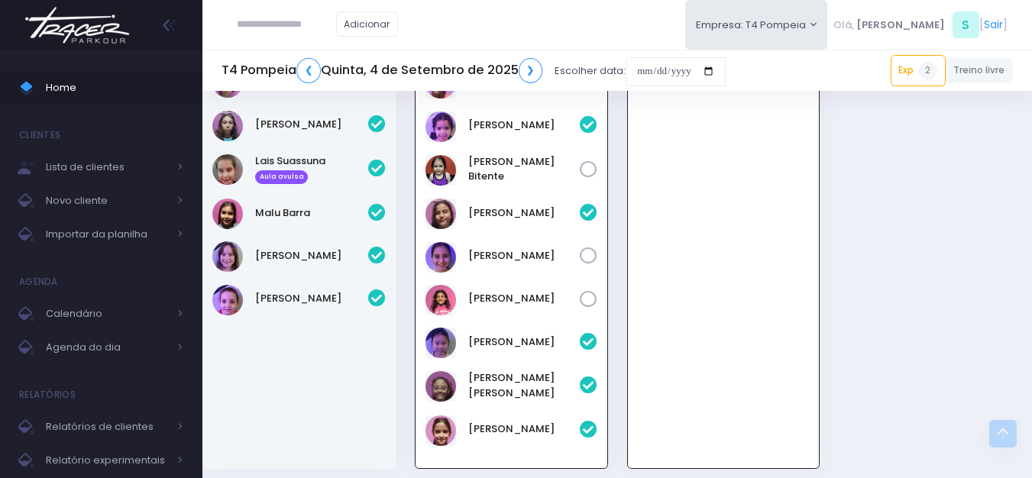
click at [83, 22] on img at bounding box center [77, 24] width 116 height 53
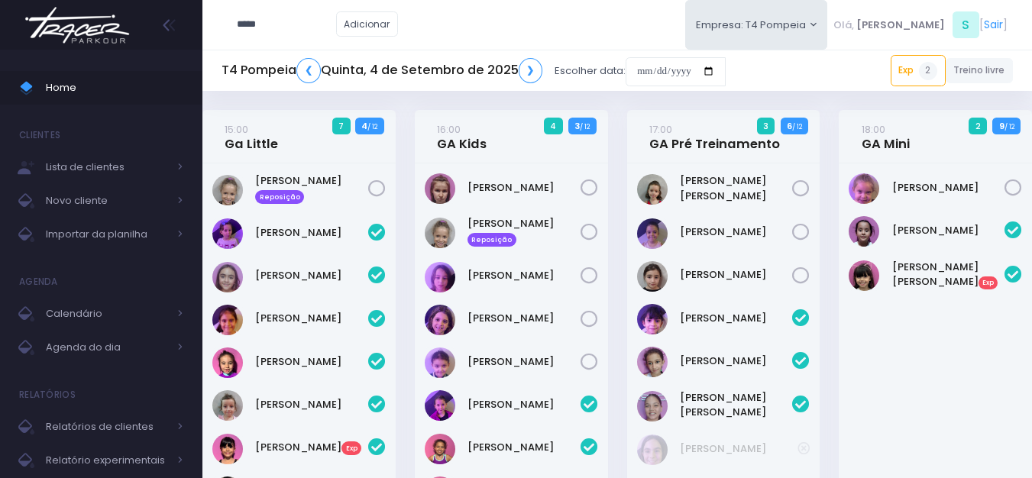
type input "****"
type input "**********"
click at [306, 50] on link "Paolla Guerreiro" at bounding box center [310, 51] width 86 height 15
type input "**********"
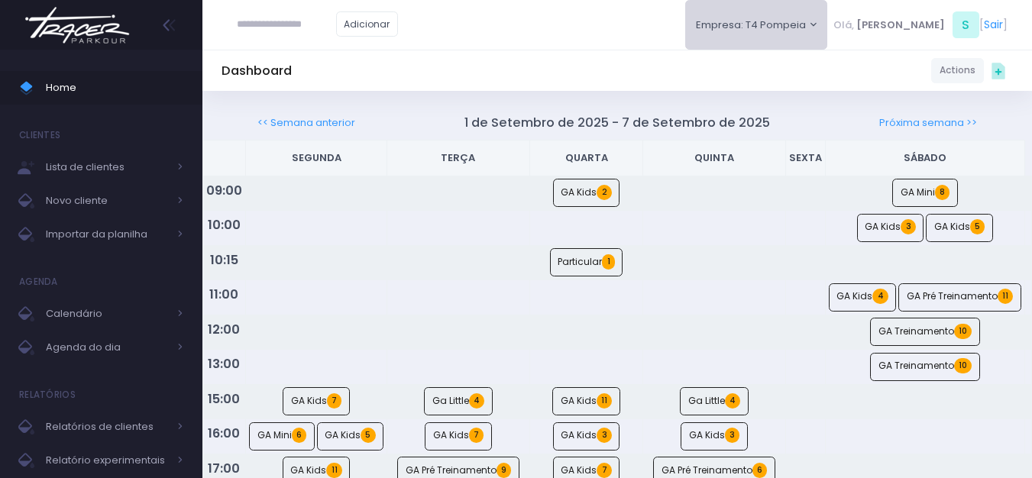
click at [823, 13] on button "Empresa: T4 Pompeia" at bounding box center [756, 25] width 143 height 50
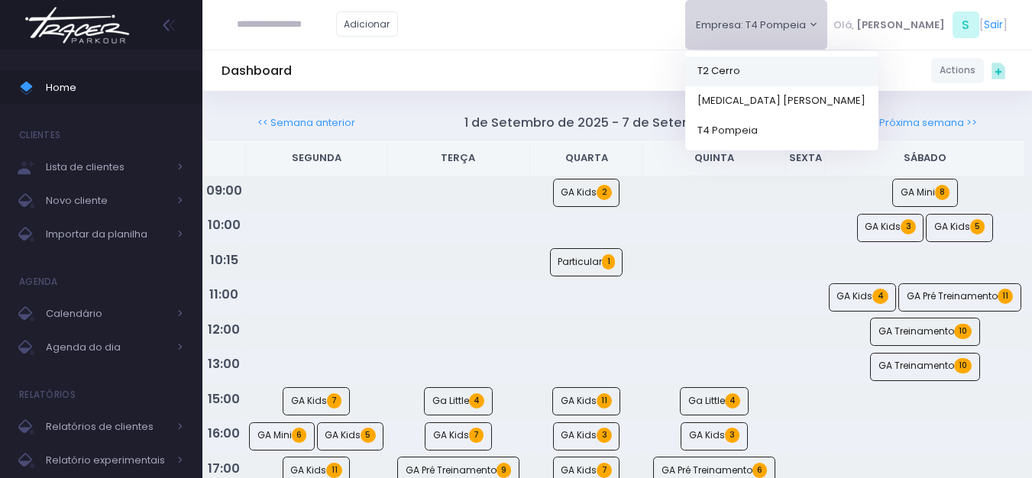
click at [806, 80] on link "T2 Cerro" at bounding box center [781, 71] width 193 height 30
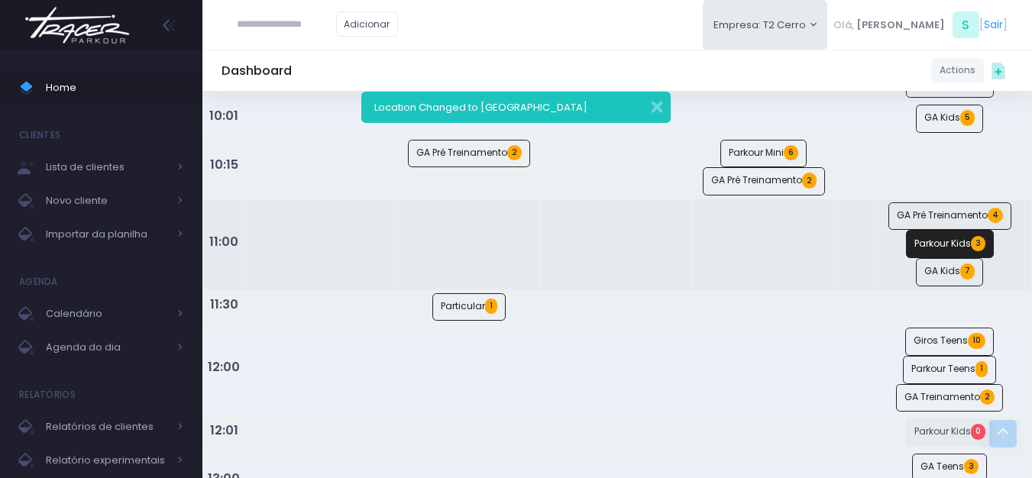
scroll to position [306, 0]
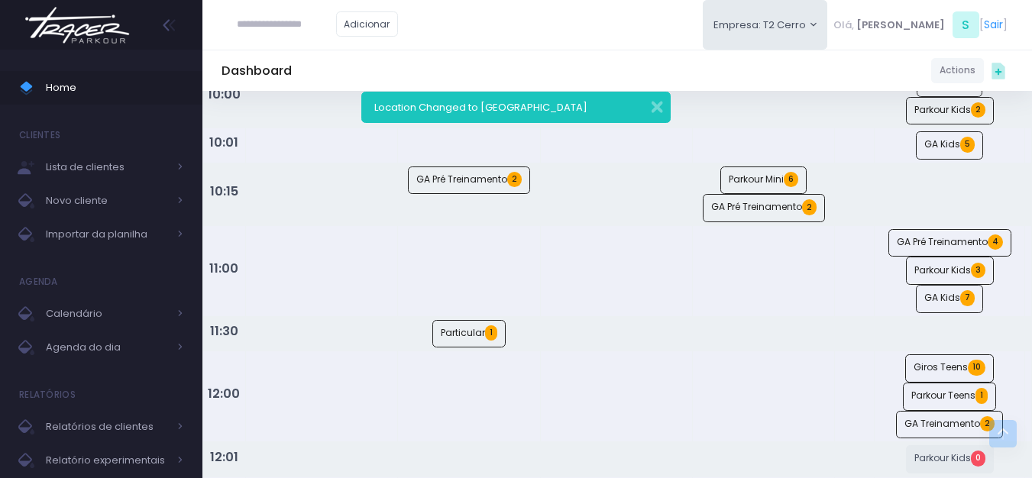
click at [131, 16] on img at bounding box center [77, 24] width 116 height 53
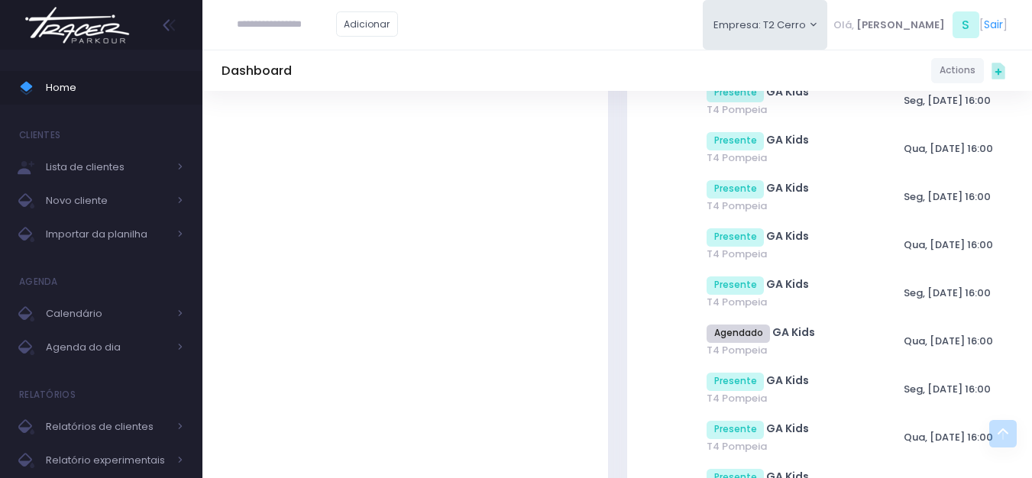
scroll to position [1451, 0]
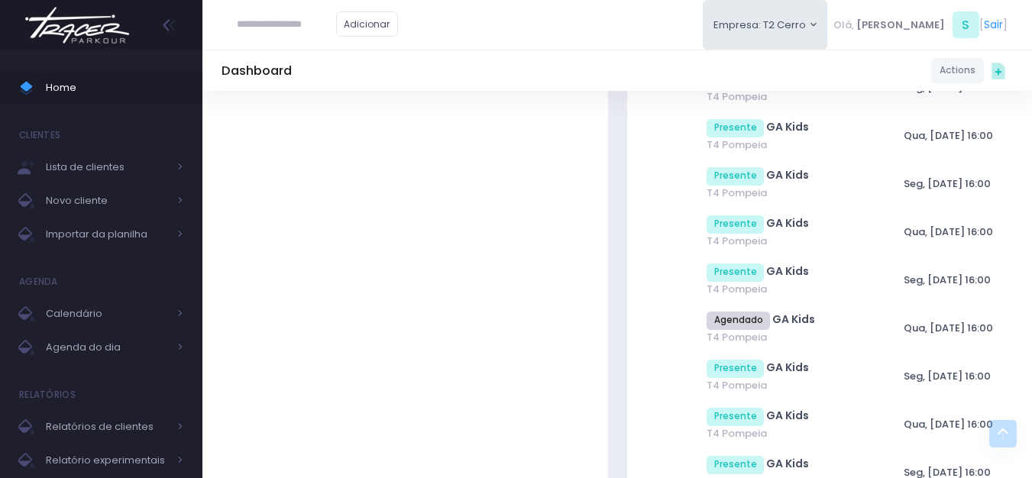
click at [1003, 323] on td "Qua, [DATE] 16:00" at bounding box center [952, 329] width 113 height 48
click at [109, 21] on img at bounding box center [77, 24] width 116 height 53
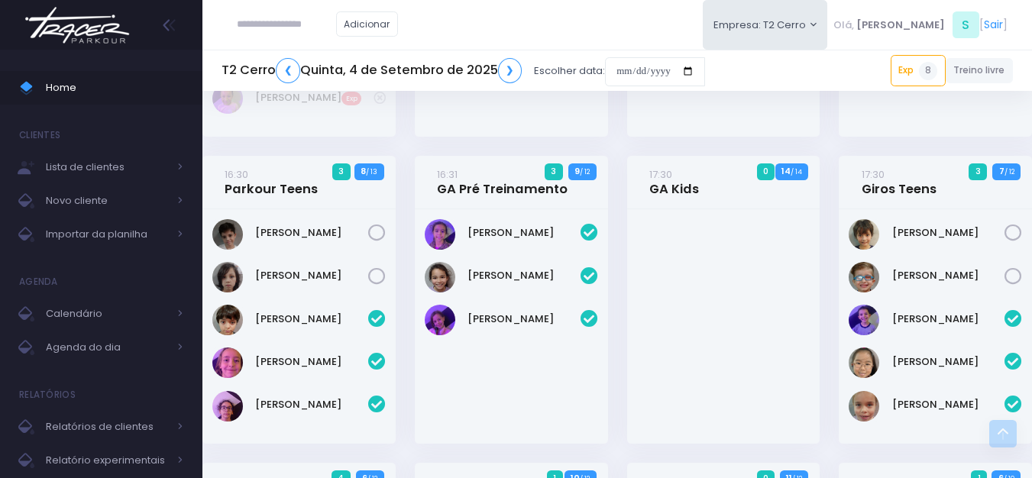
scroll to position [1194, 0]
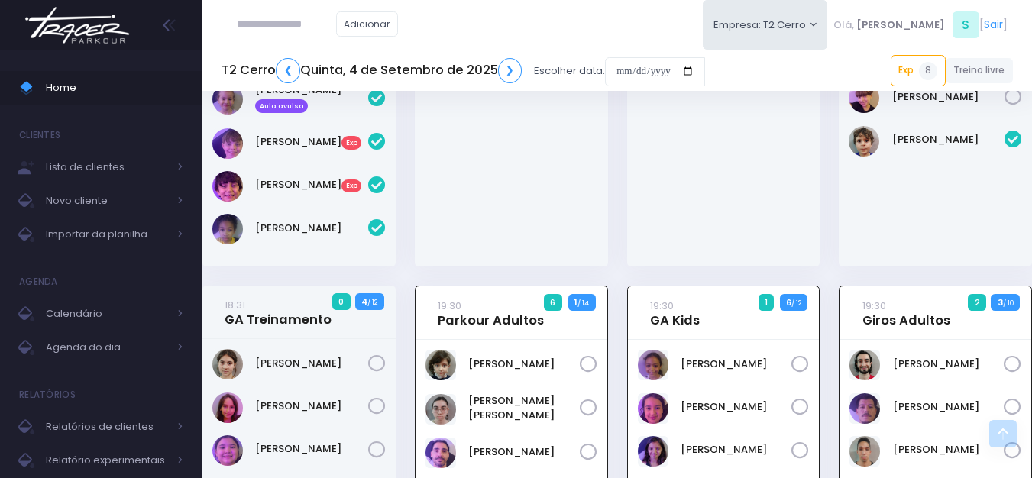
scroll to position [1728, 0]
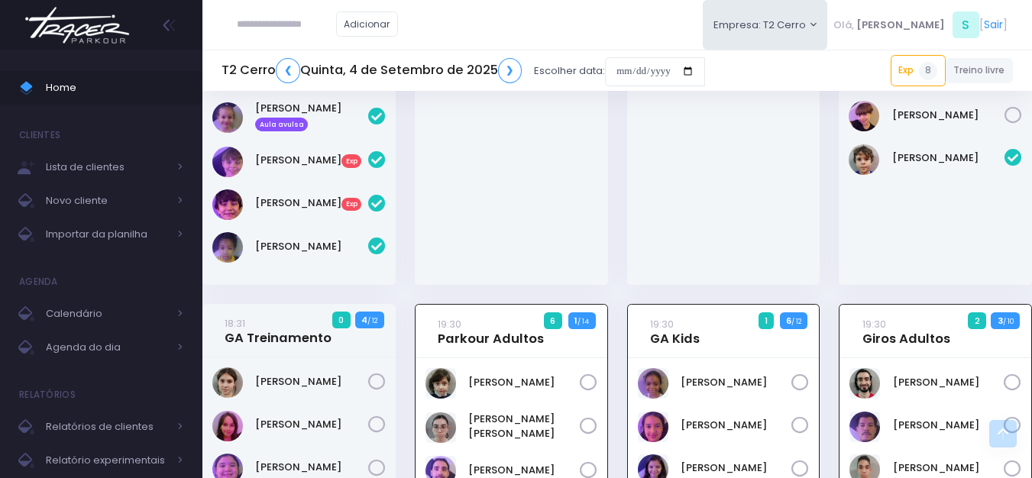
click at [67, 21] on img at bounding box center [77, 24] width 116 height 53
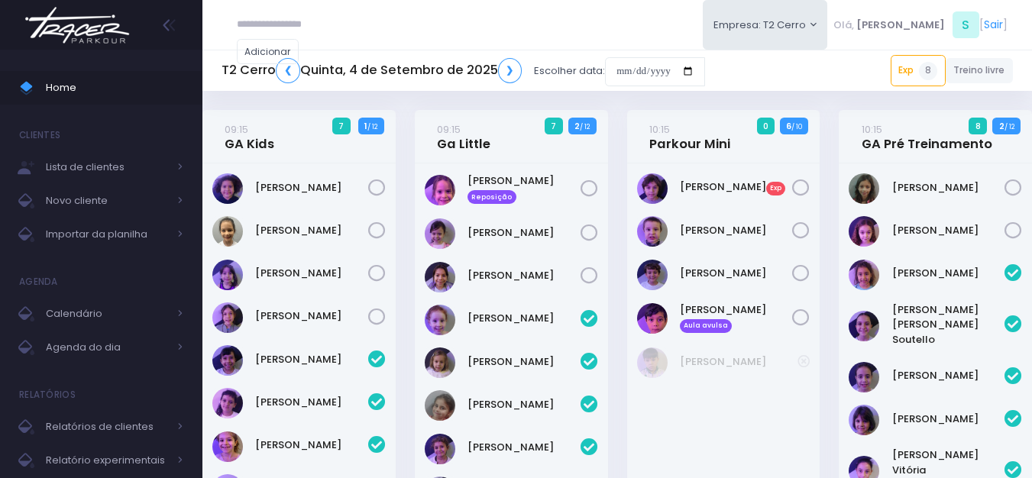
scroll to position [2032, 0]
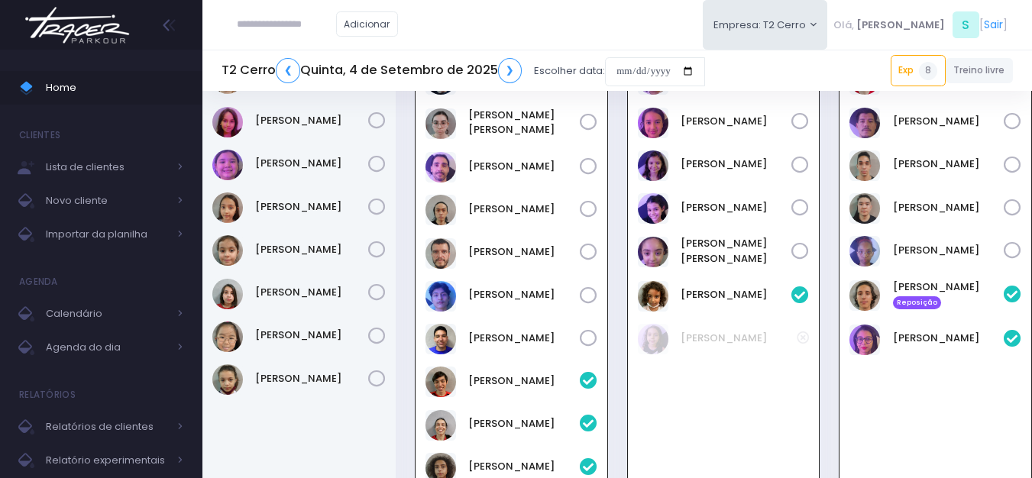
click at [99, 44] on img at bounding box center [77, 24] width 116 height 53
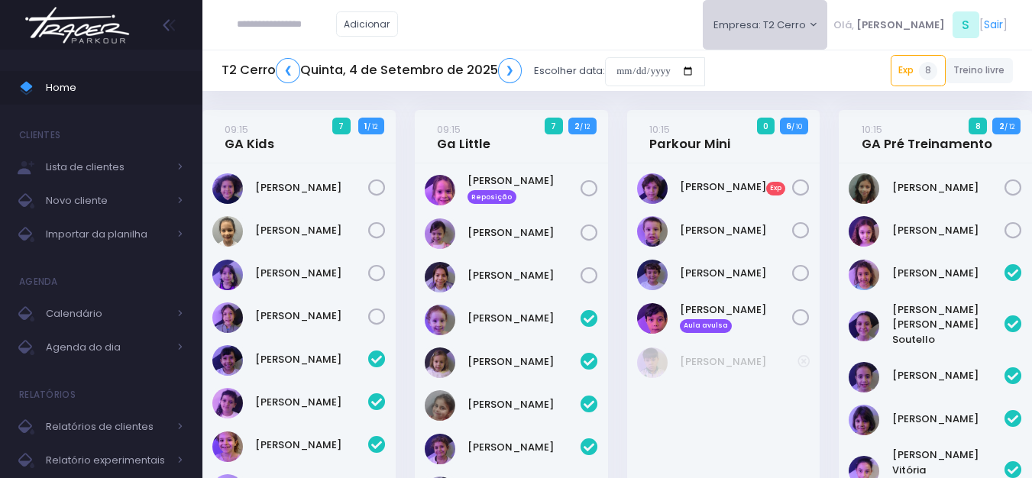
scroll to position [2032, 0]
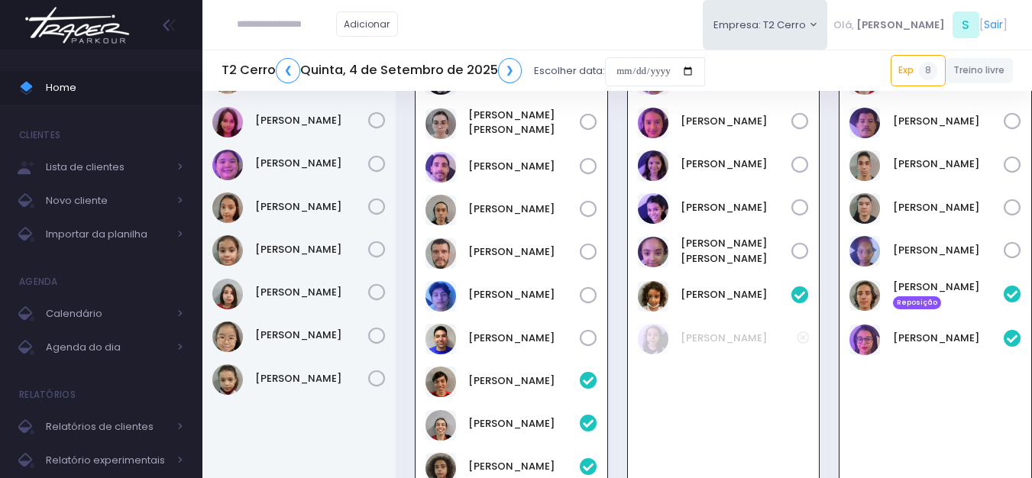
click at [104, 16] on img at bounding box center [77, 24] width 116 height 53
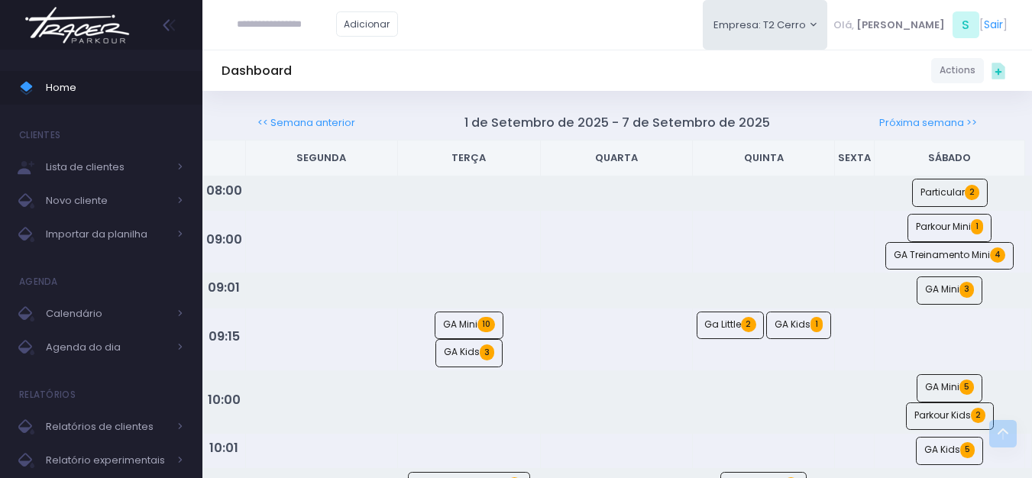
scroll to position [917, 0]
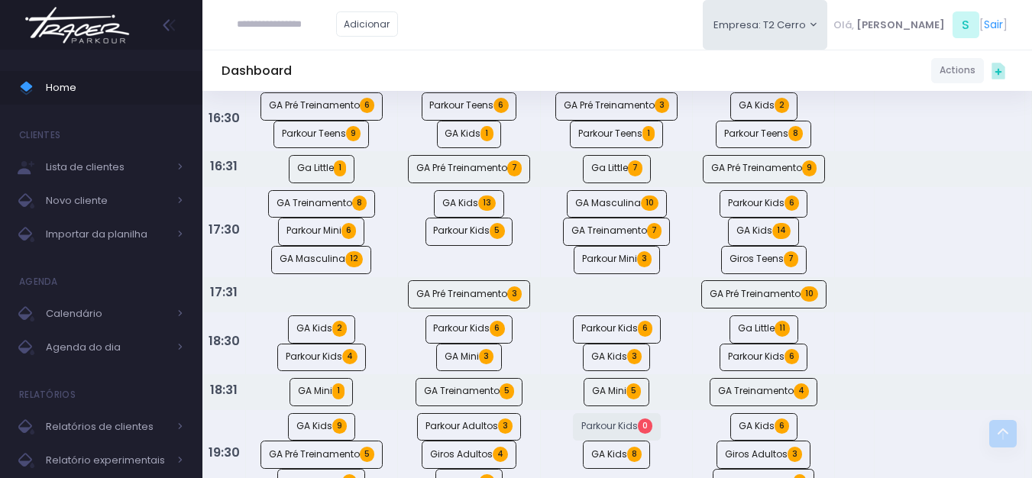
click at [95, 36] on img at bounding box center [77, 24] width 116 height 53
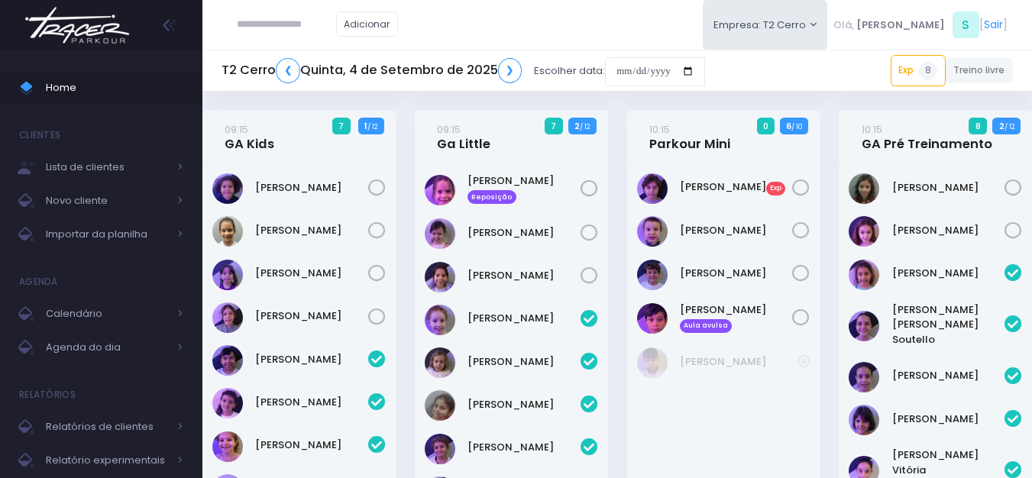
scroll to position [2034, 0]
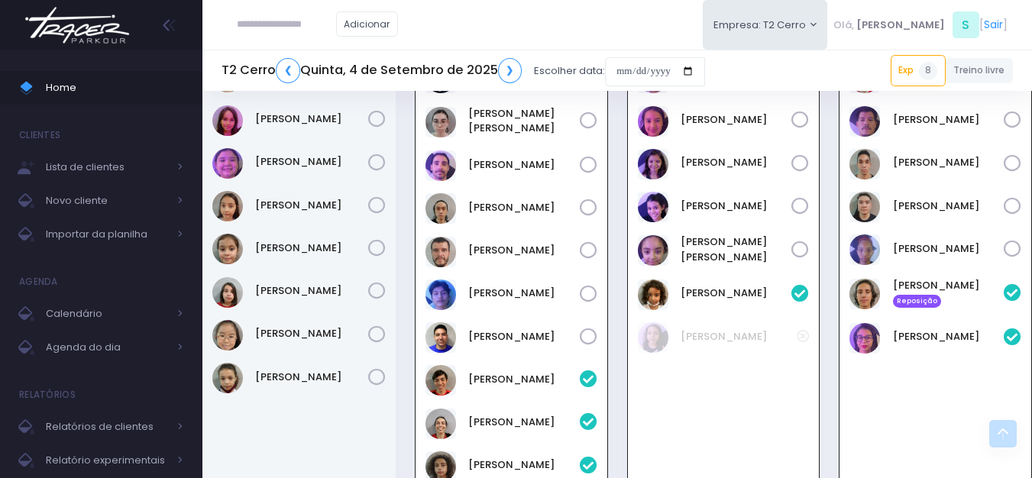
click at [73, 43] on img at bounding box center [77, 24] width 116 height 53
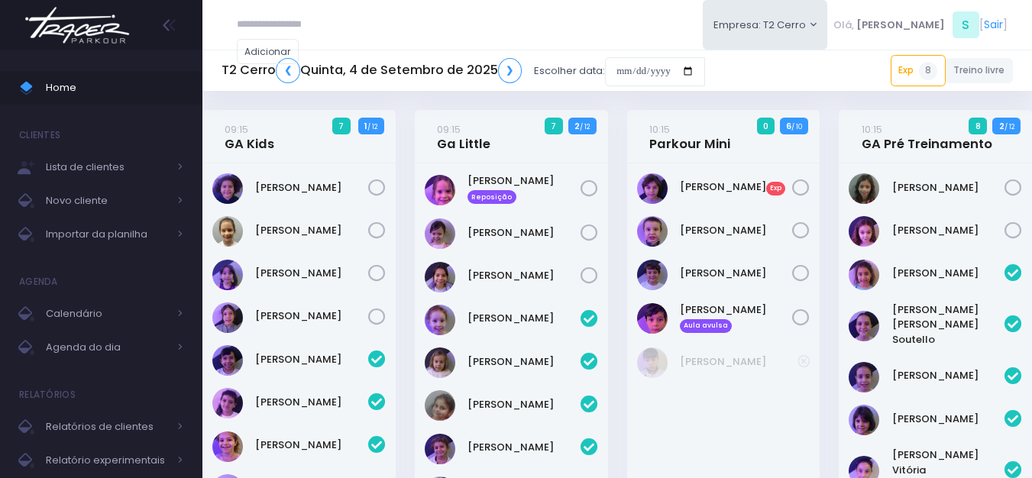
scroll to position [2032, 0]
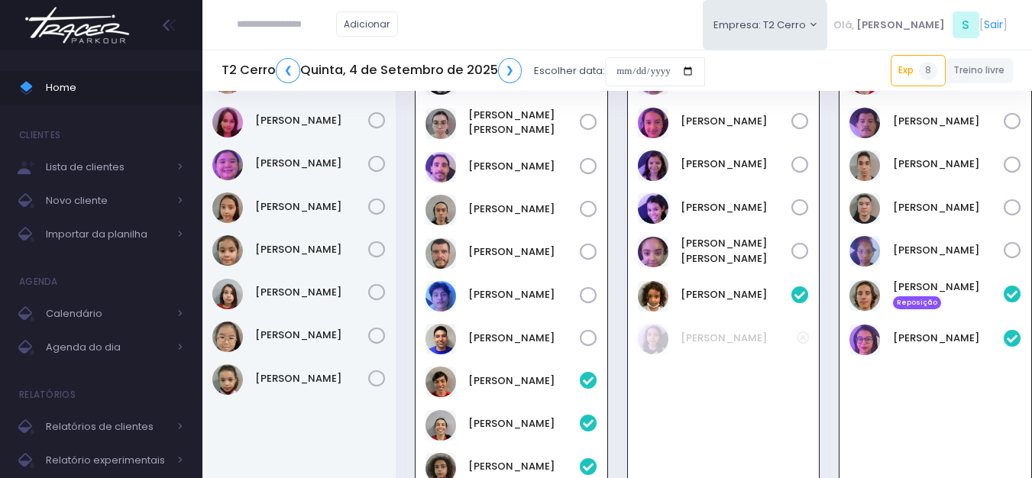
click at [53, 21] on img at bounding box center [77, 24] width 116 height 53
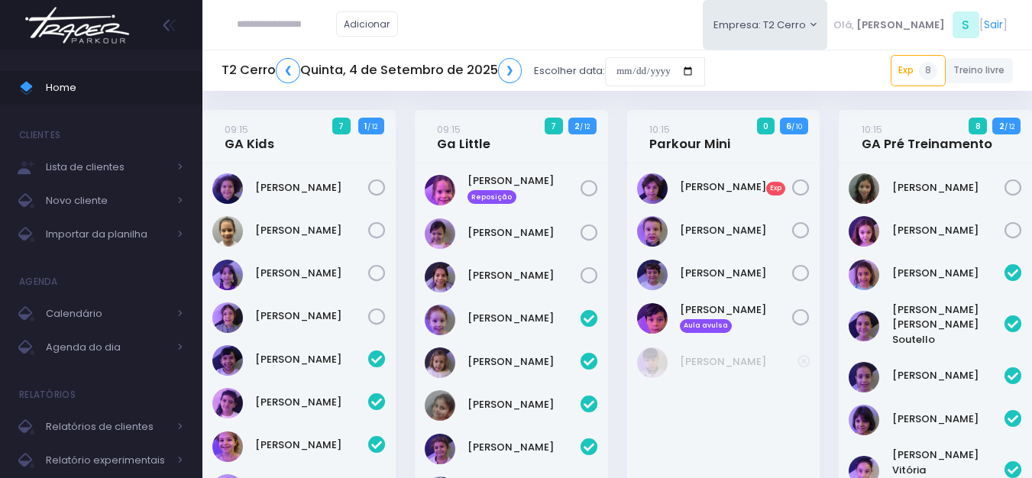
scroll to position [2032, 0]
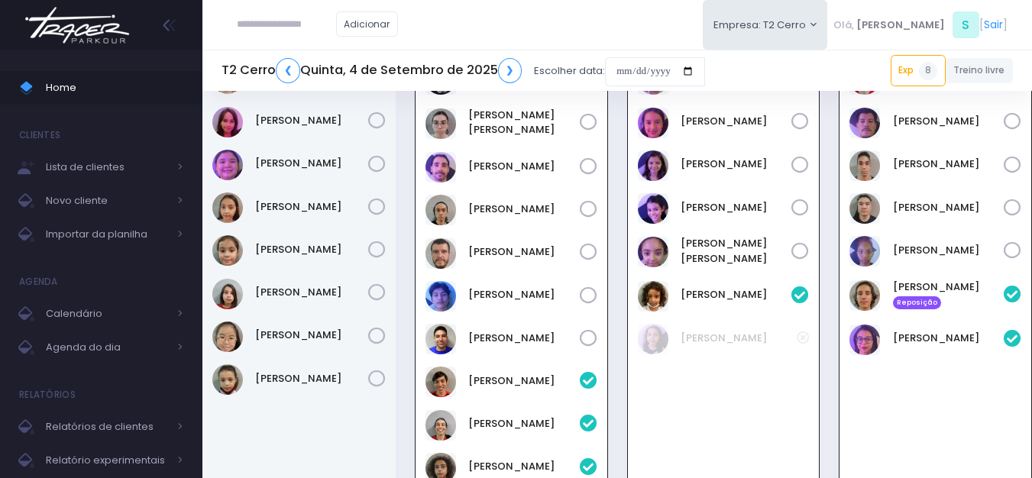
click at [83, 29] on img at bounding box center [77, 24] width 116 height 53
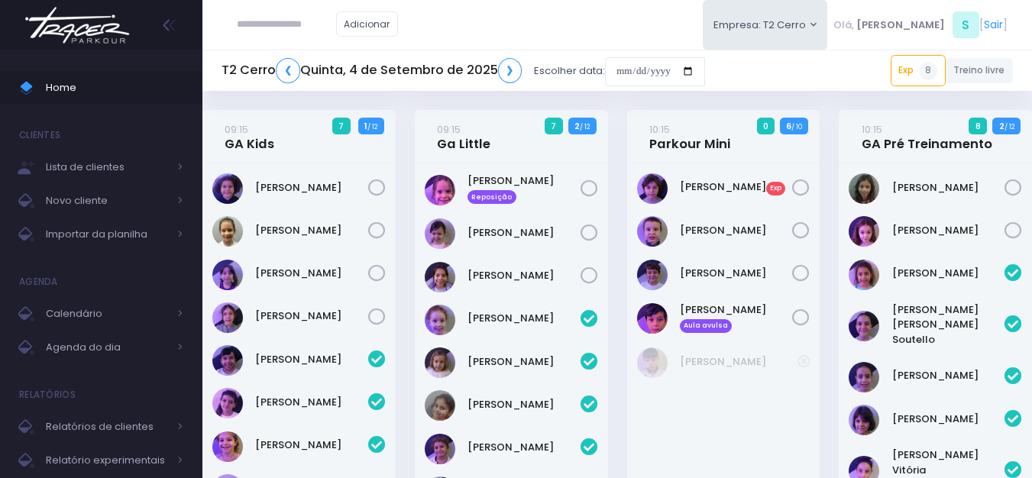
scroll to position [2032, 0]
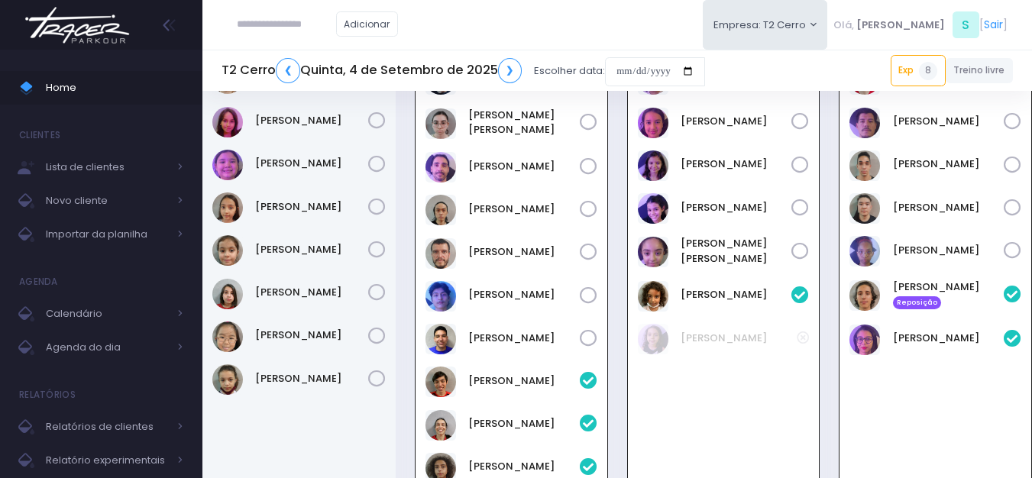
click at [80, 30] on img at bounding box center [77, 24] width 116 height 53
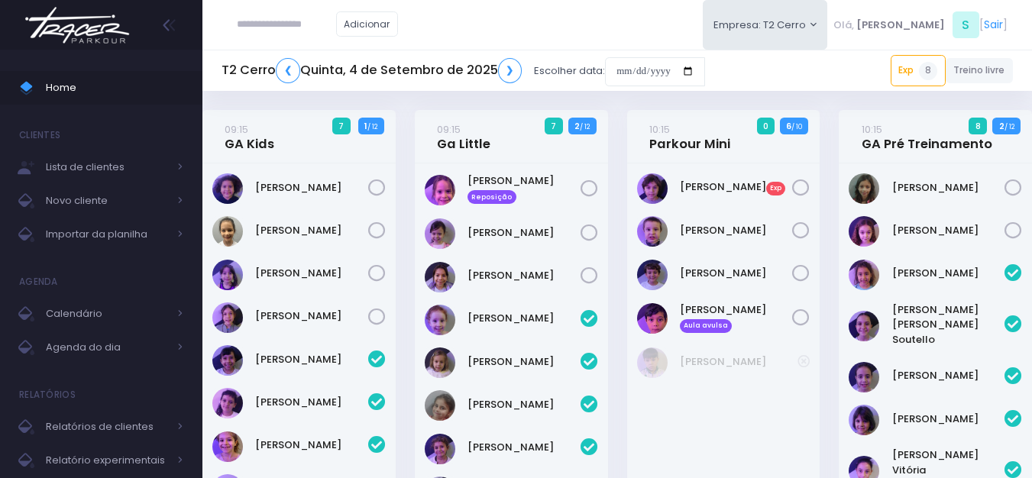
scroll to position [2032, 0]
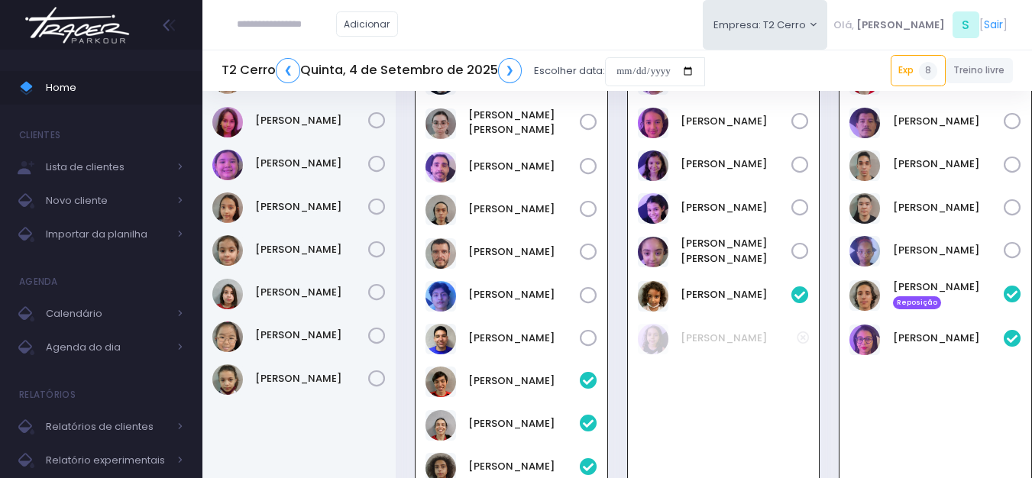
click at [74, 31] on img at bounding box center [77, 24] width 116 height 53
click at [101, 18] on img at bounding box center [77, 24] width 116 height 53
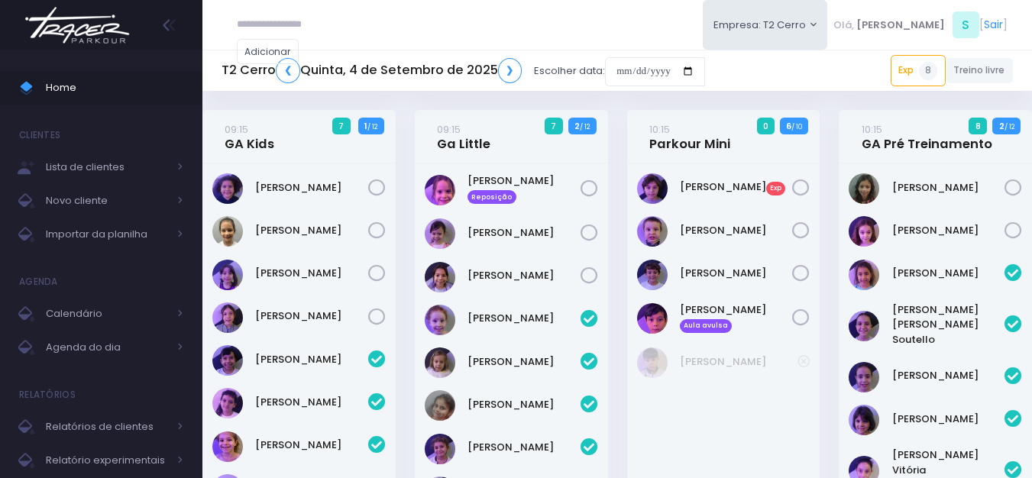
scroll to position [2032, 0]
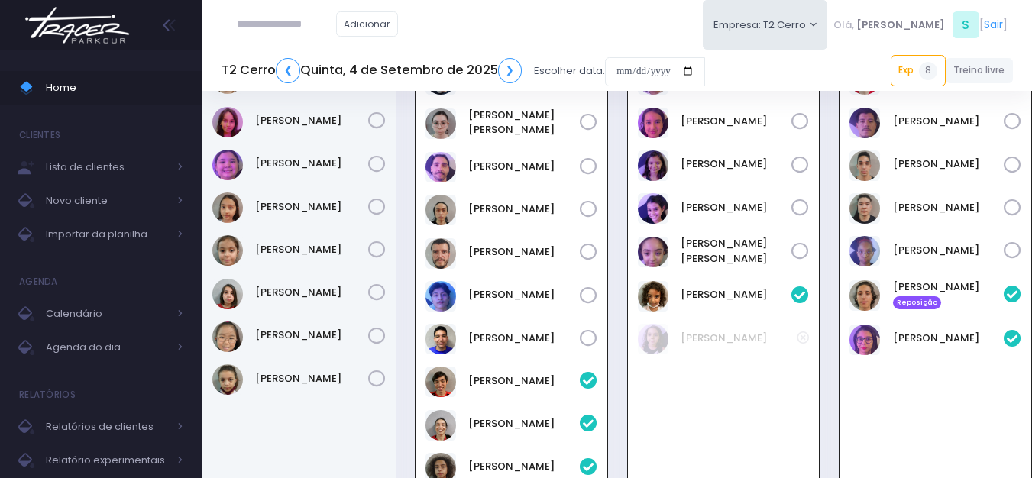
click at [52, 31] on img at bounding box center [77, 24] width 116 height 53
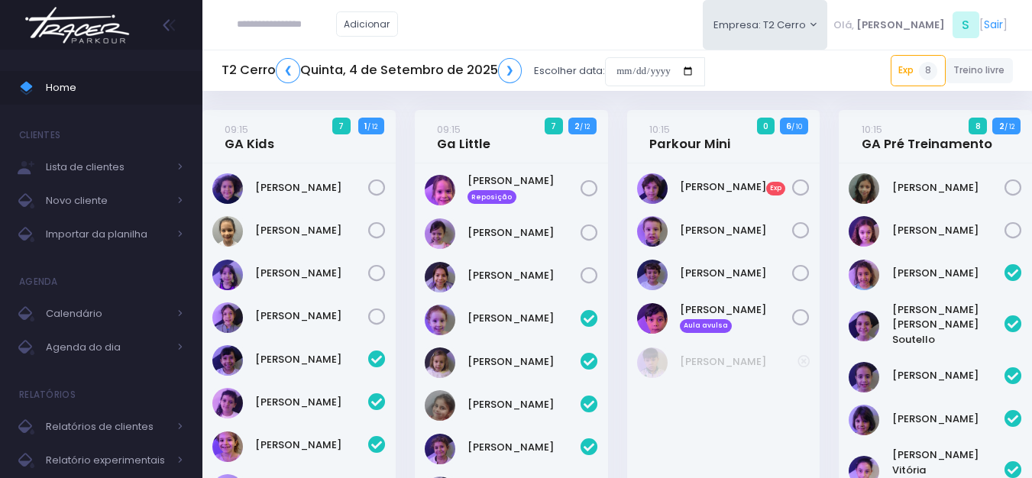
scroll to position [2032, 0]
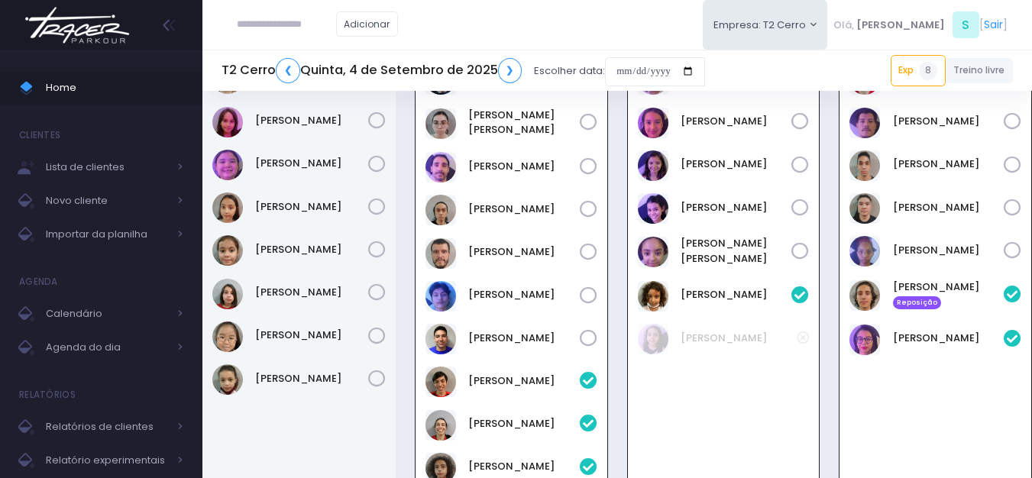
click at [77, 37] on img at bounding box center [77, 24] width 116 height 53
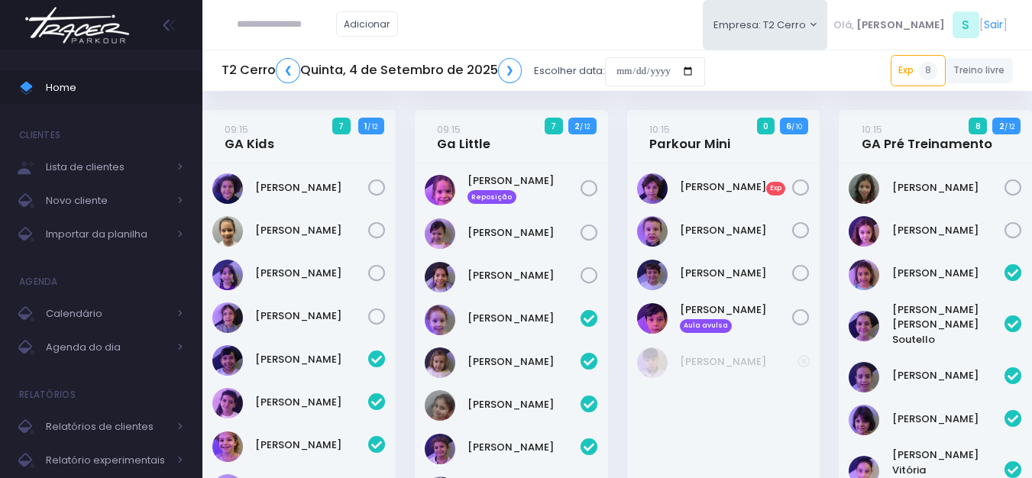
scroll to position [2032, 0]
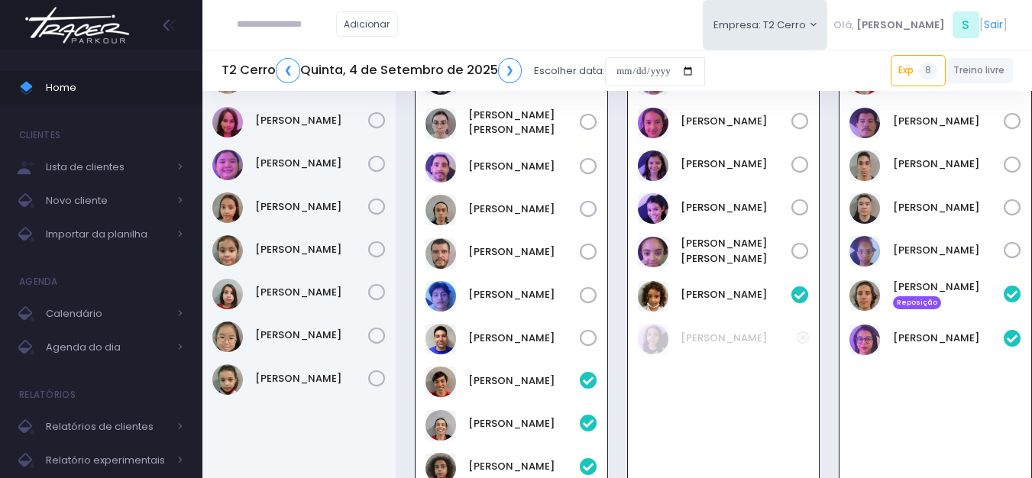
click at [86, 24] on img at bounding box center [77, 24] width 116 height 53
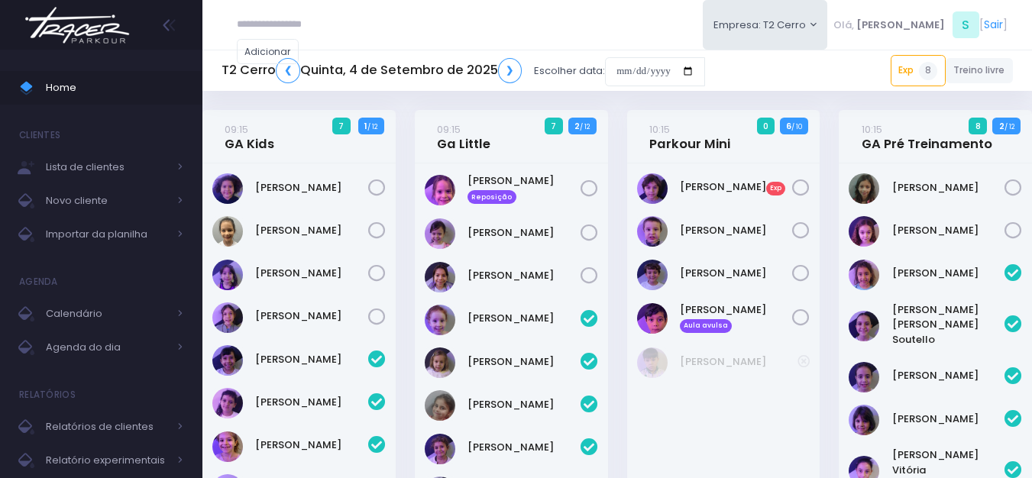
scroll to position [2032, 0]
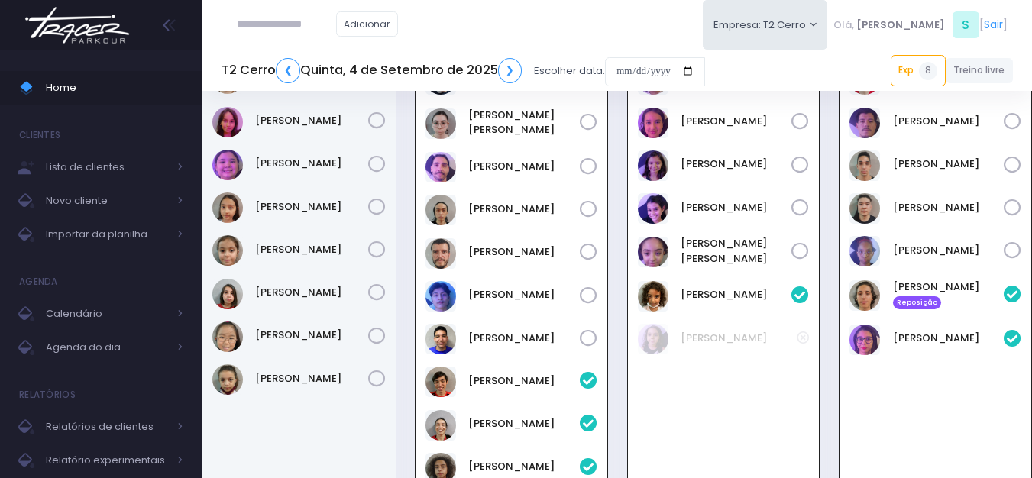
click at [104, 22] on img at bounding box center [77, 24] width 116 height 53
